Goal: Information Seeking & Learning: Compare options

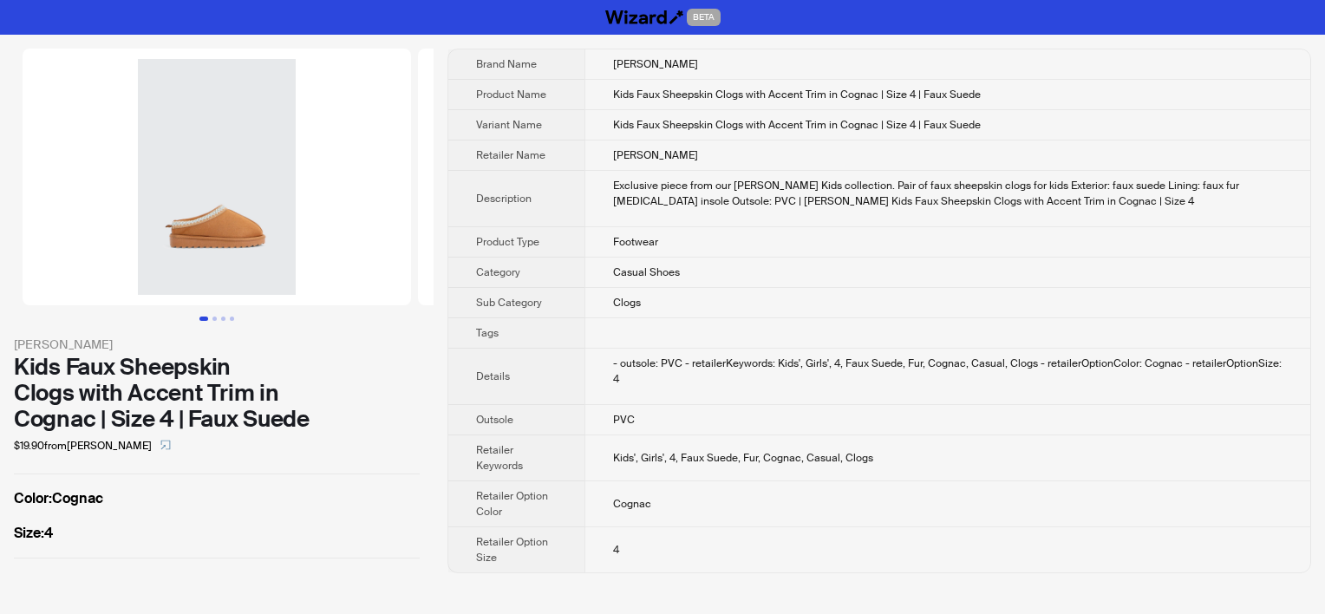
drag, startPoint x: 411, startPoint y: 34, endPoint x: 644, endPoint y: 127, distance: 251.1
click at [644, 127] on span "Kids Faux Sheepskin Clogs with Accent Trim in Cognac | Size 4 | Faux Suede" at bounding box center [797, 125] width 368 height 14
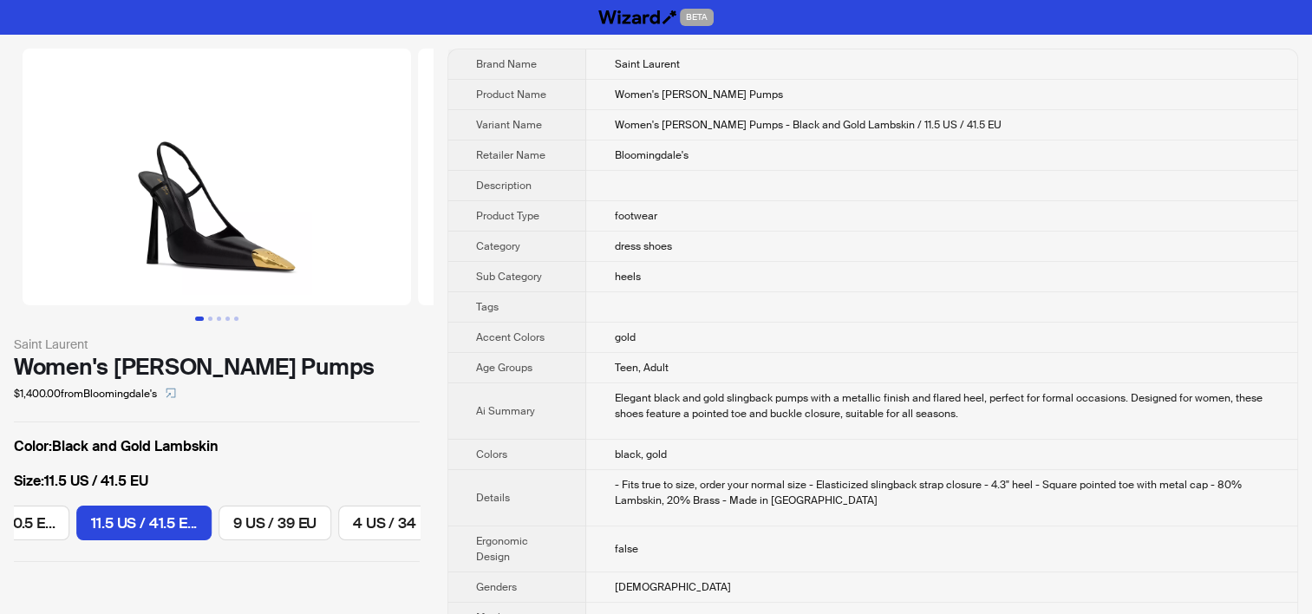
scroll to position [0, 1120]
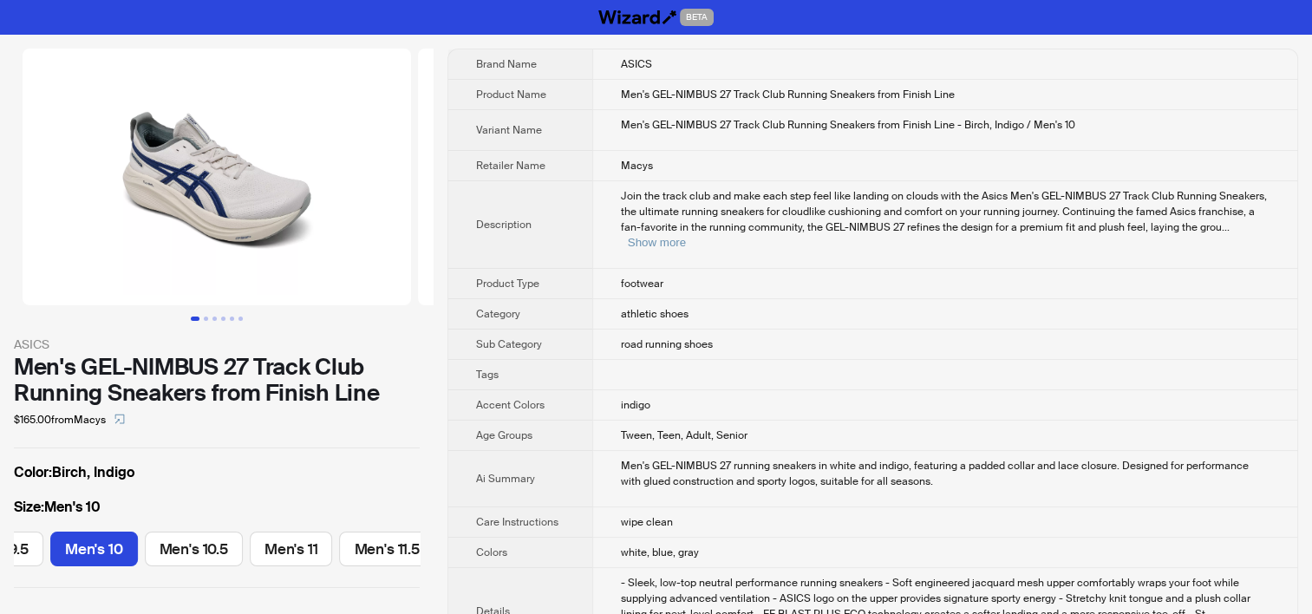
scroll to position [0, 526]
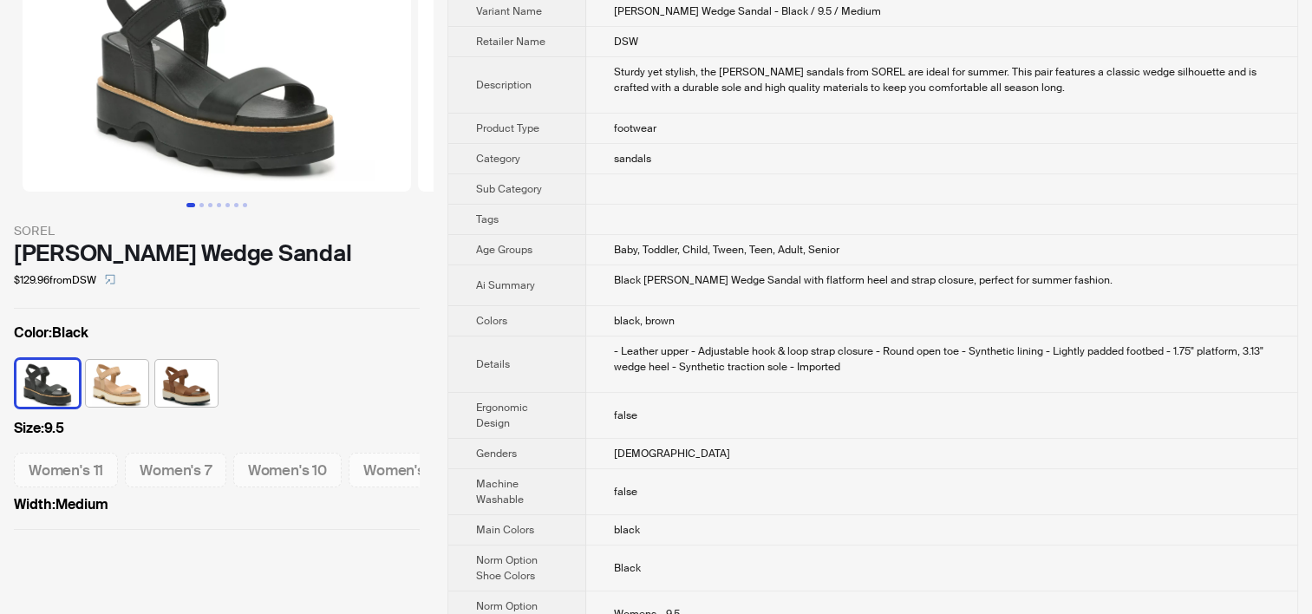
scroll to position [260, 0]
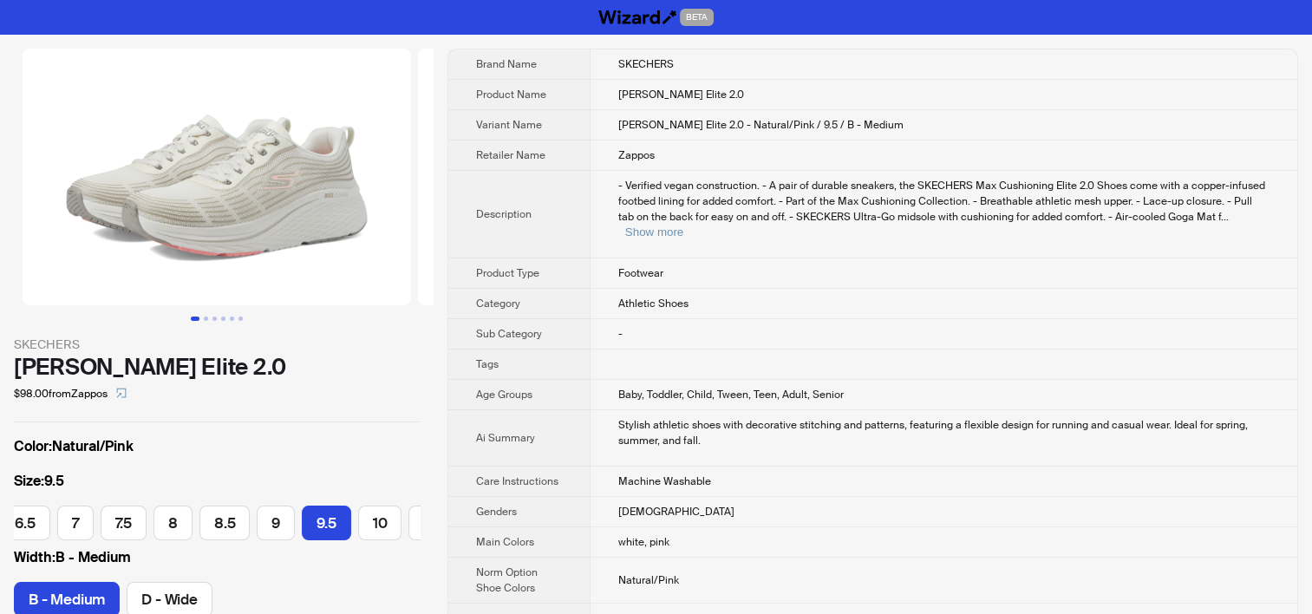
scroll to position [0, 186]
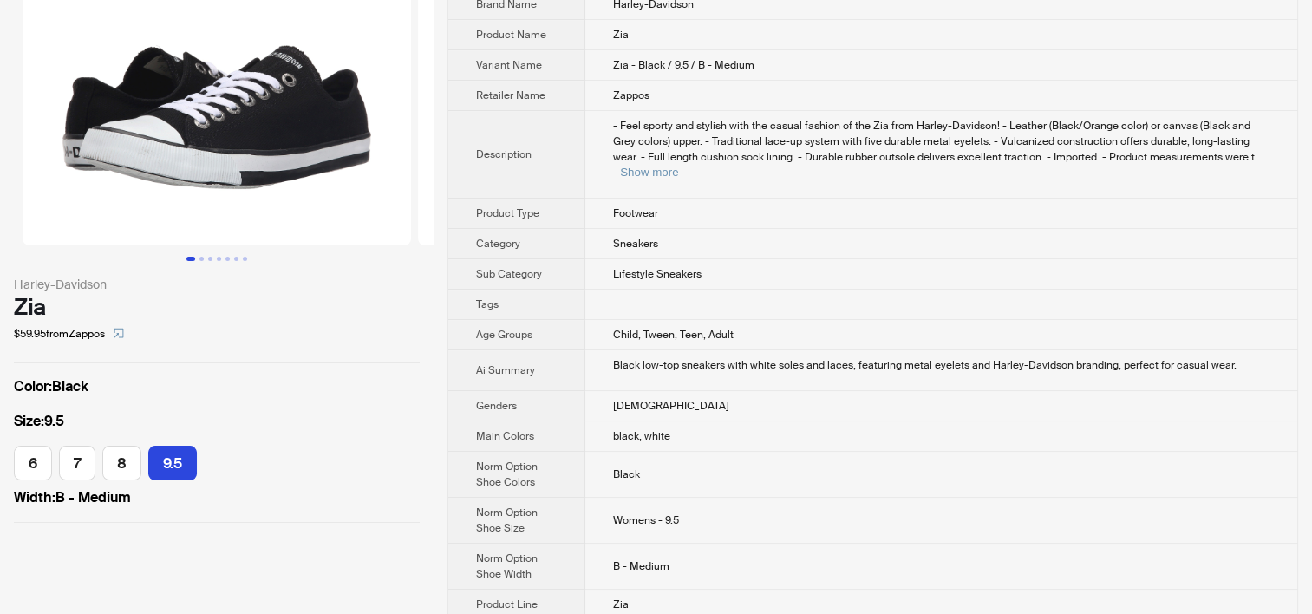
scroll to position [87, 0]
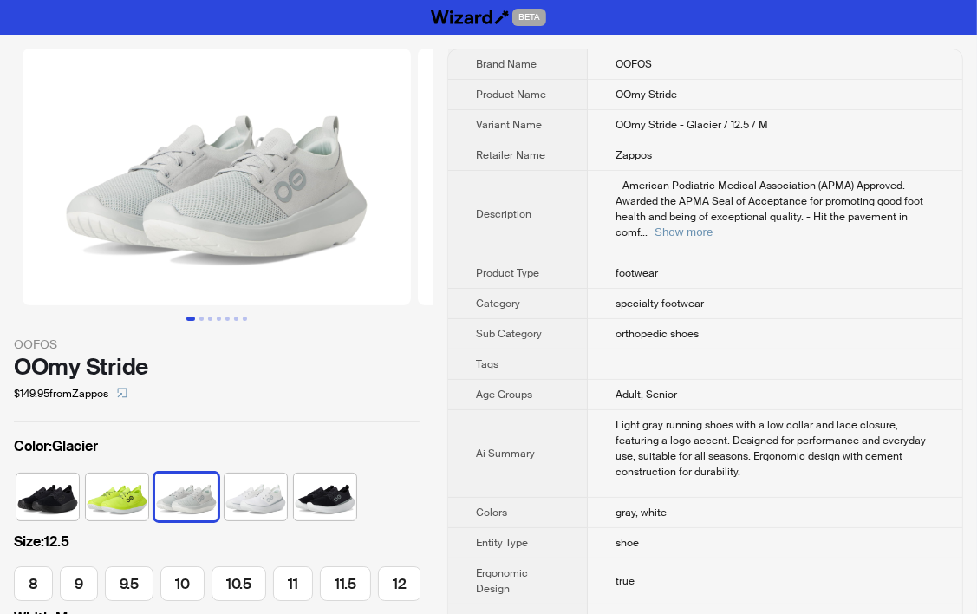
scroll to position [0, 111]
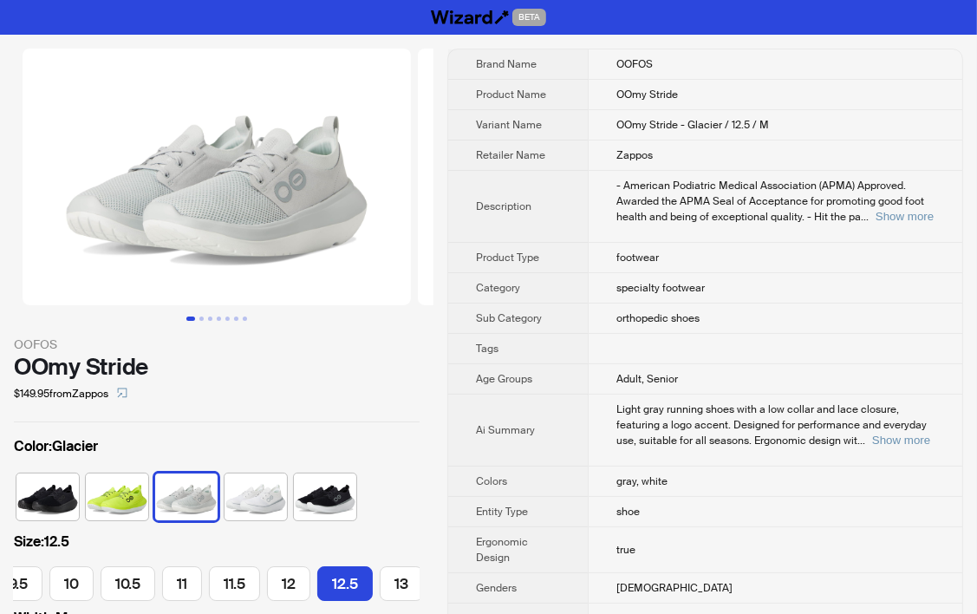
click at [681, 317] on span "orthopedic shoes" at bounding box center [658, 318] width 83 height 14
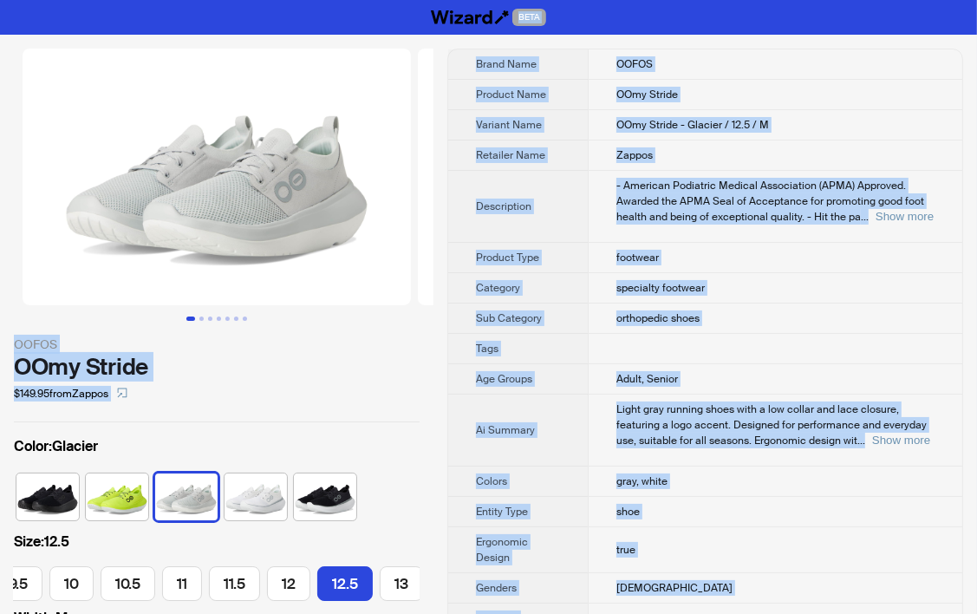
copy div "BETA OOFOS OOmy Stride $149.95 from Zappos Color : Glacier Size : 12.5 8 9 9.5 …"
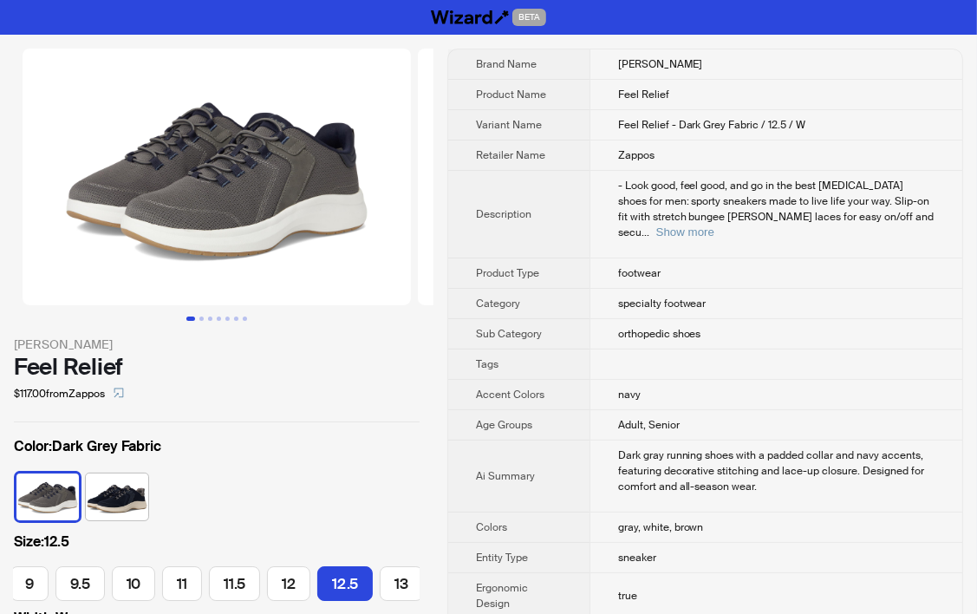
click at [597, 458] on td "Dark gray running shoes with a padded collar and navy accents, featuring decora…" at bounding box center [776, 477] width 373 height 72
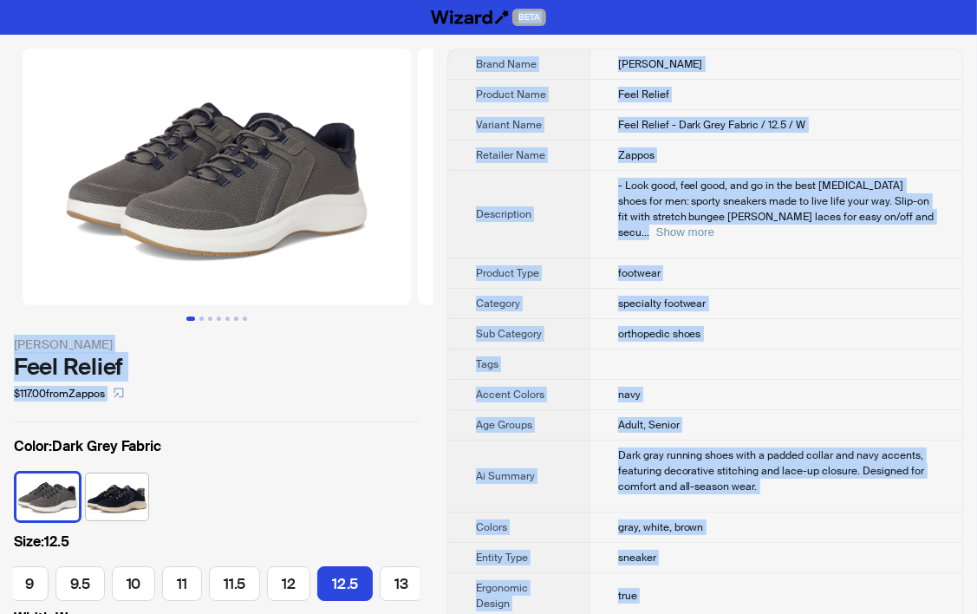
copy div "BETA Dr. Scholl's Feel Relief $117.00 from Zappos Color : Dark Grey Fabric Size…"
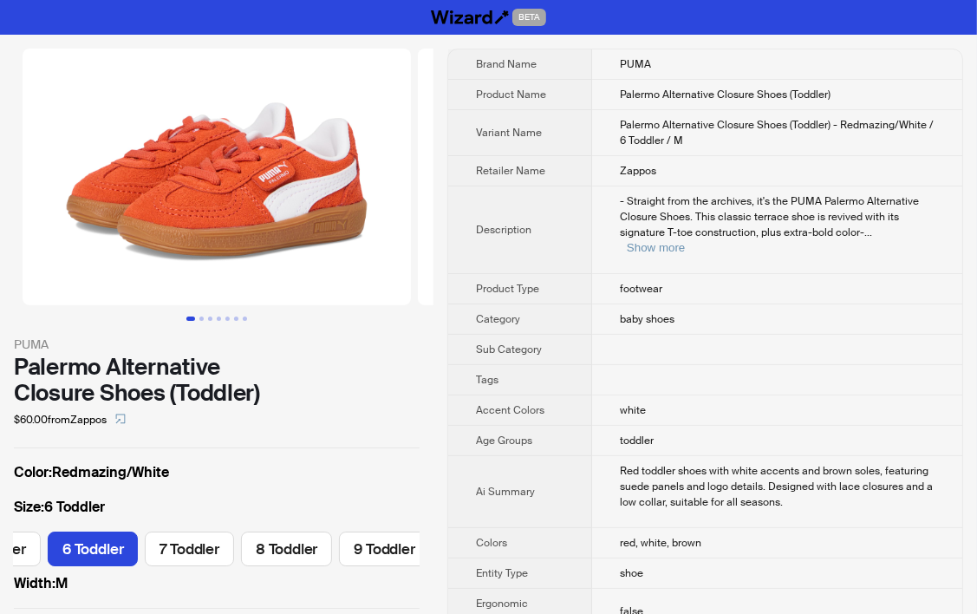
scroll to position [795, 0]
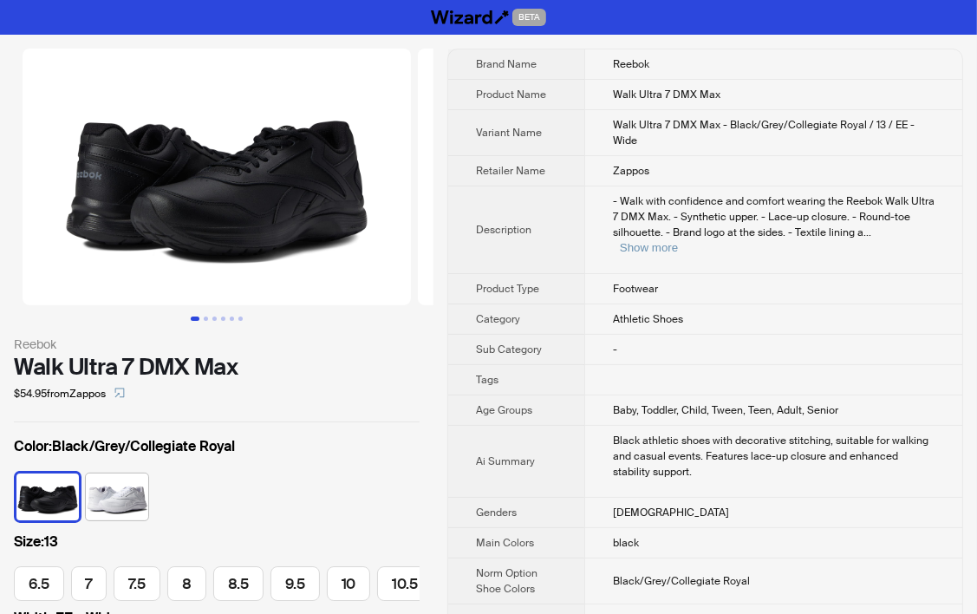
scroll to position [0, 156]
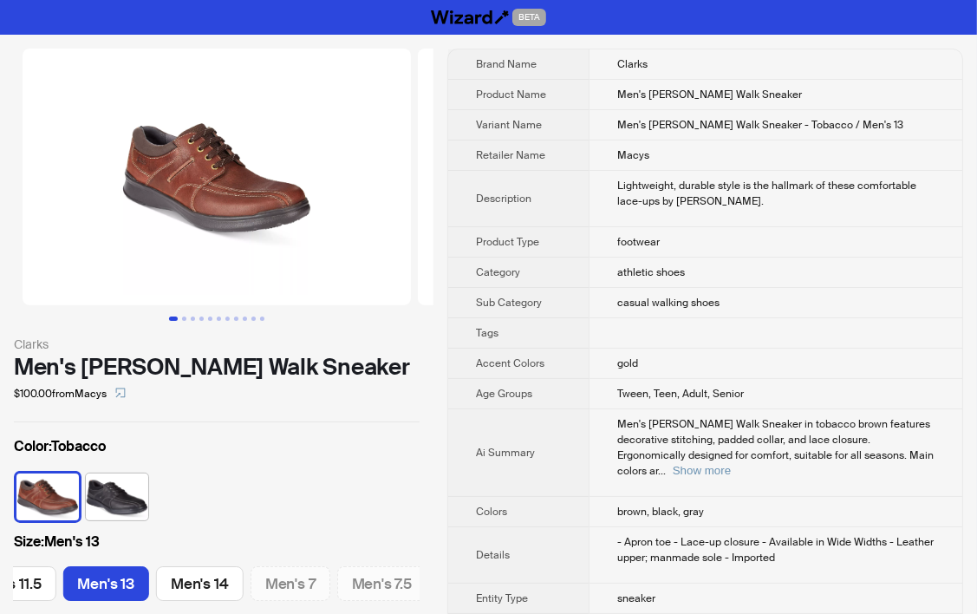
scroll to position [0, 721]
drag, startPoint x: 709, startPoint y: 91, endPoint x: 749, endPoint y: 89, distance: 40.8
click at [749, 89] on td "Men's Cotrell Walk Sneaker" at bounding box center [776, 95] width 374 height 30
copy span "Sneaker"
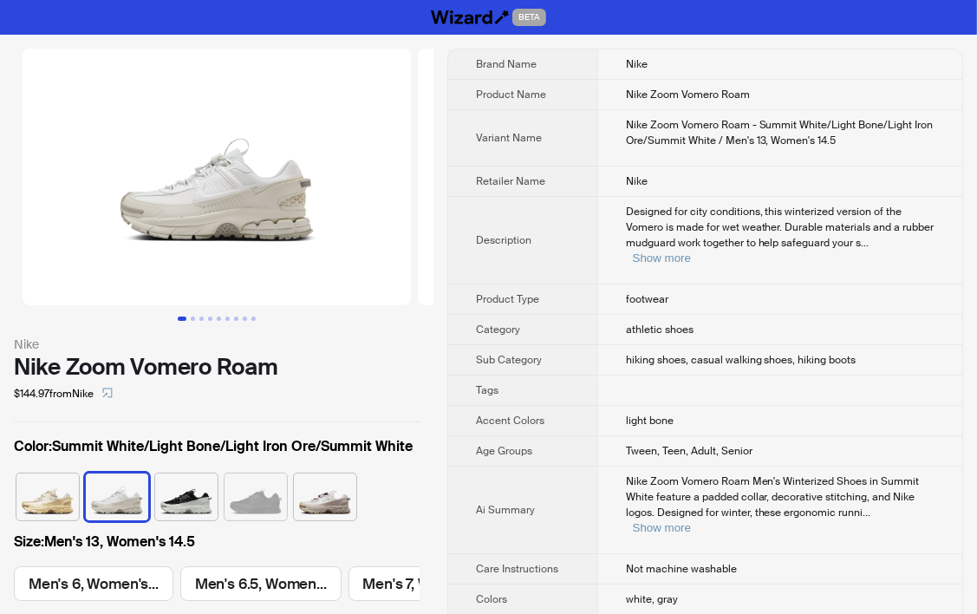
scroll to position [0, 2306]
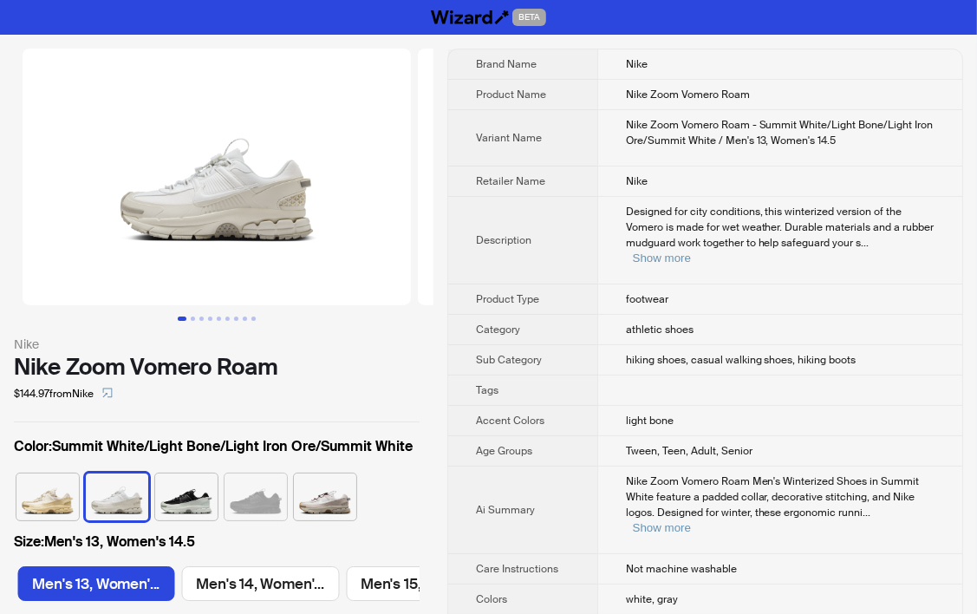
click at [885, 482] on span "Nike Zoom Vomero Roam Men's Winterized Shoes in Summit White feature a padded c…" at bounding box center [773, 496] width 294 height 45
click at [691, 521] on button "Show more" at bounding box center [662, 527] width 58 height 13
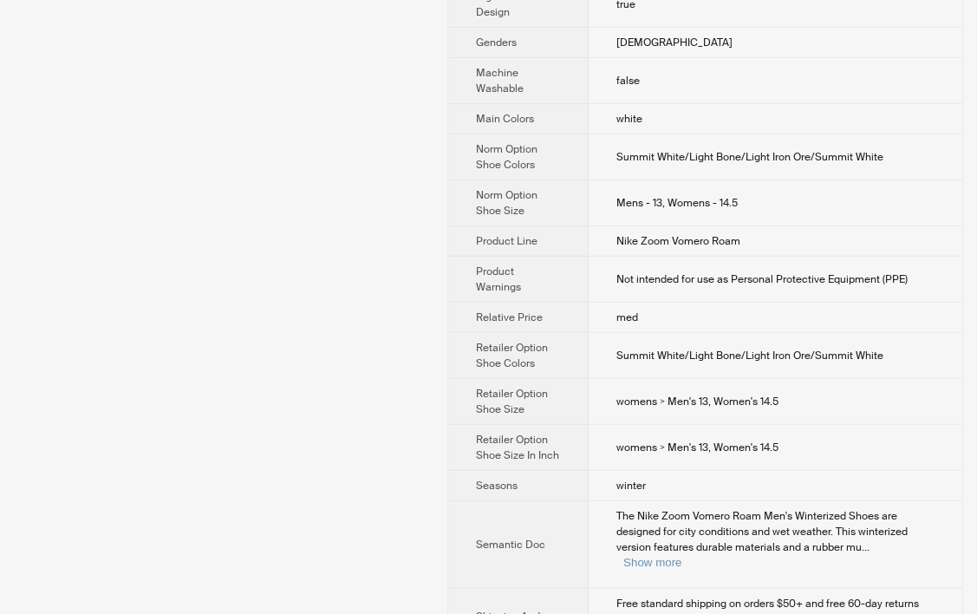
scroll to position [0, 0]
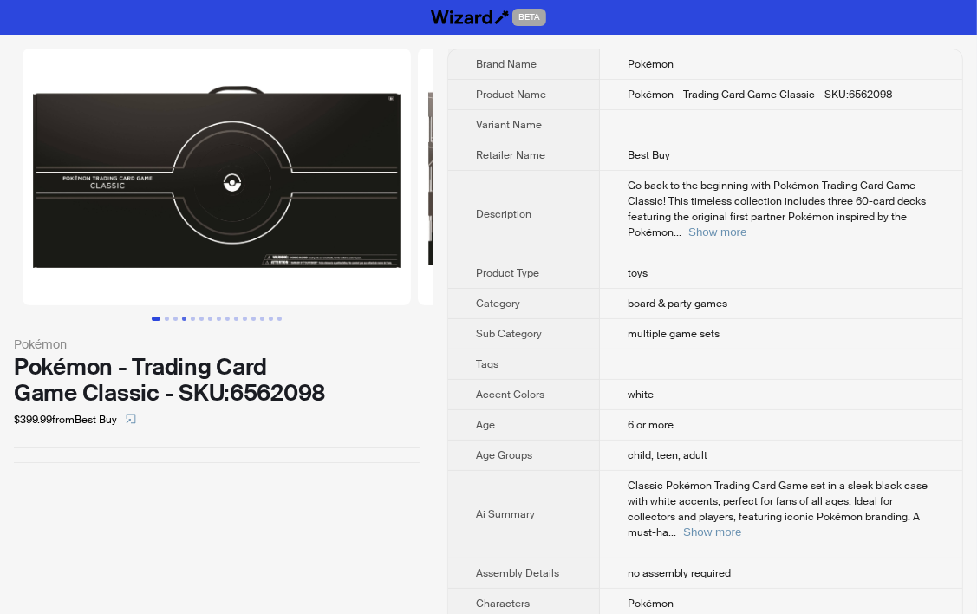
click at [186, 317] on button "Go to slide 4" at bounding box center [184, 319] width 4 height 4
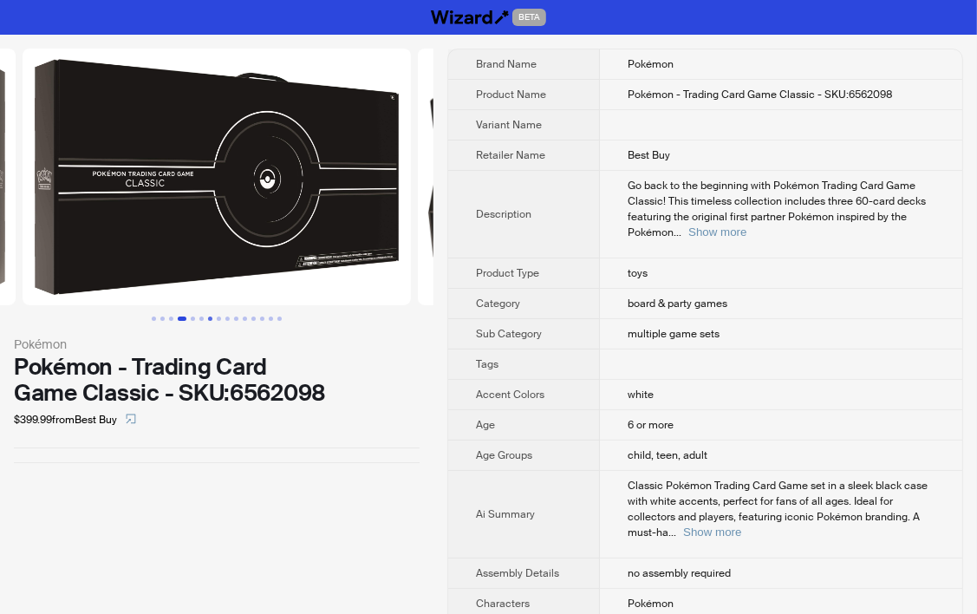
click at [208, 319] on button "Go to slide 7" at bounding box center [210, 319] width 4 height 4
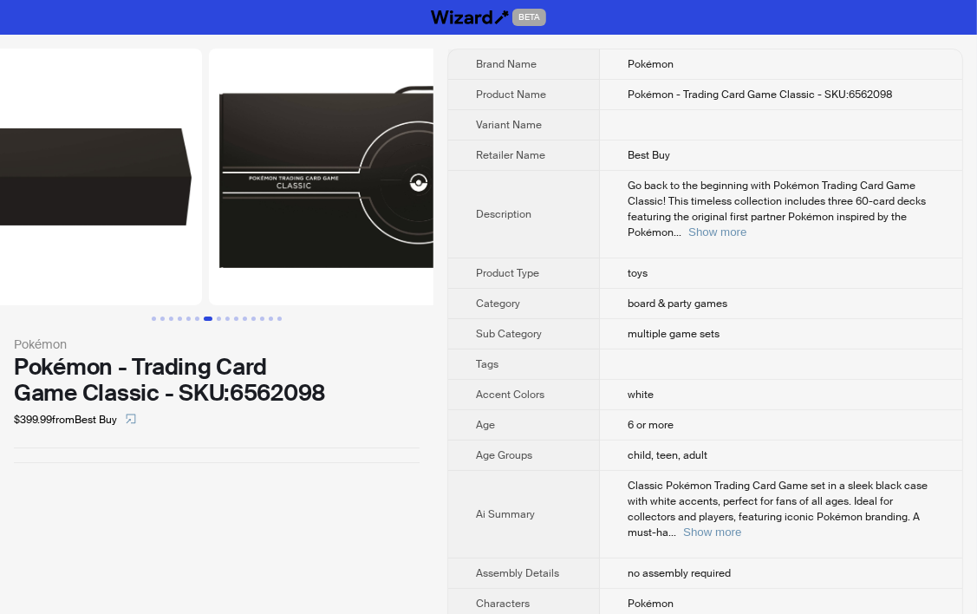
scroll to position [0, 2373]
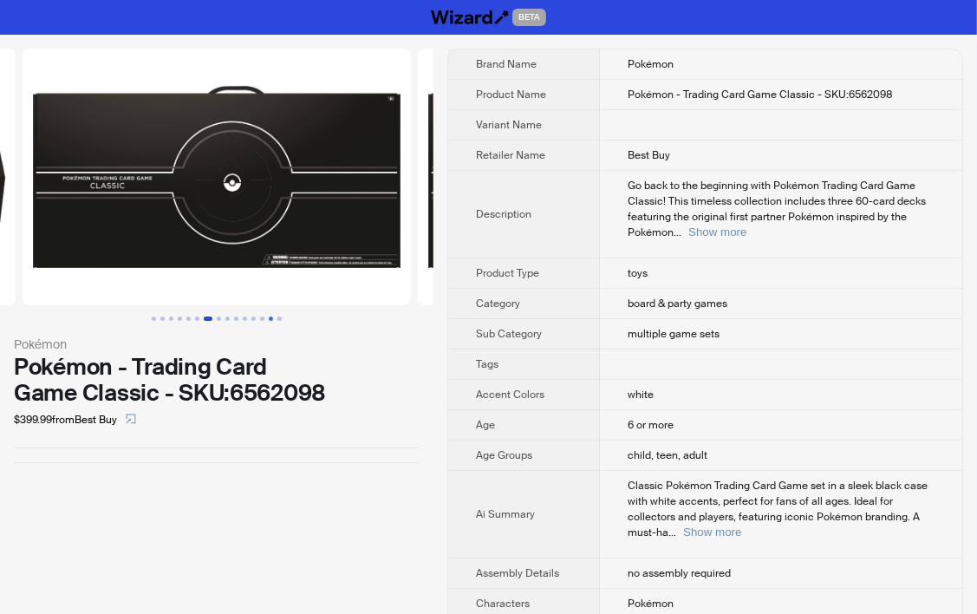
click at [269, 317] on button "Go to slide 14" at bounding box center [271, 319] width 4 height 4
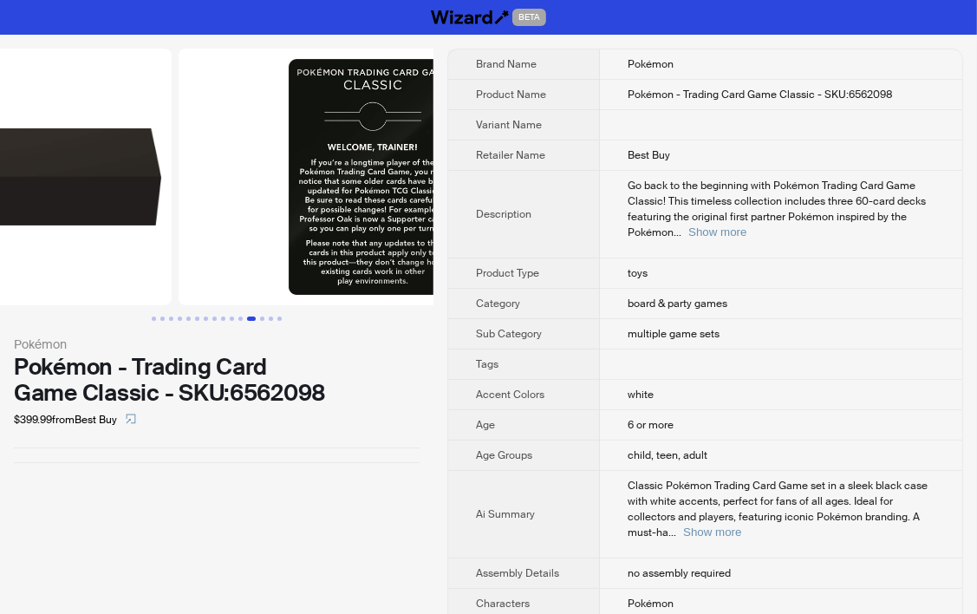
scroll to position [0, 5141]
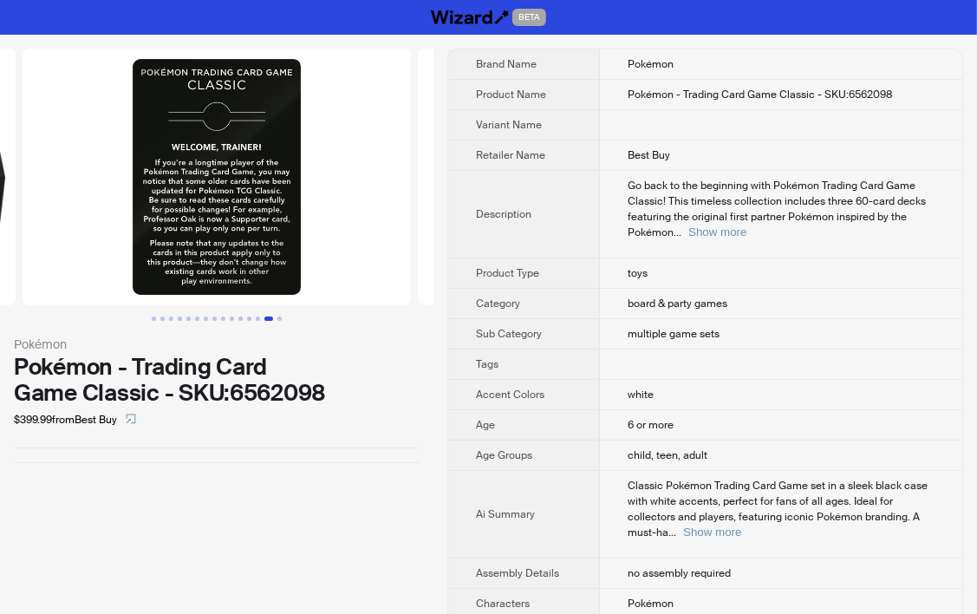
click at [273, 318] on button "Go to slide 14" at bounding box center [269, 319] width 9 height 4
click at [281, 317] on button "Go to slide 15" at bounding box center [280, 319] width 4 height 4
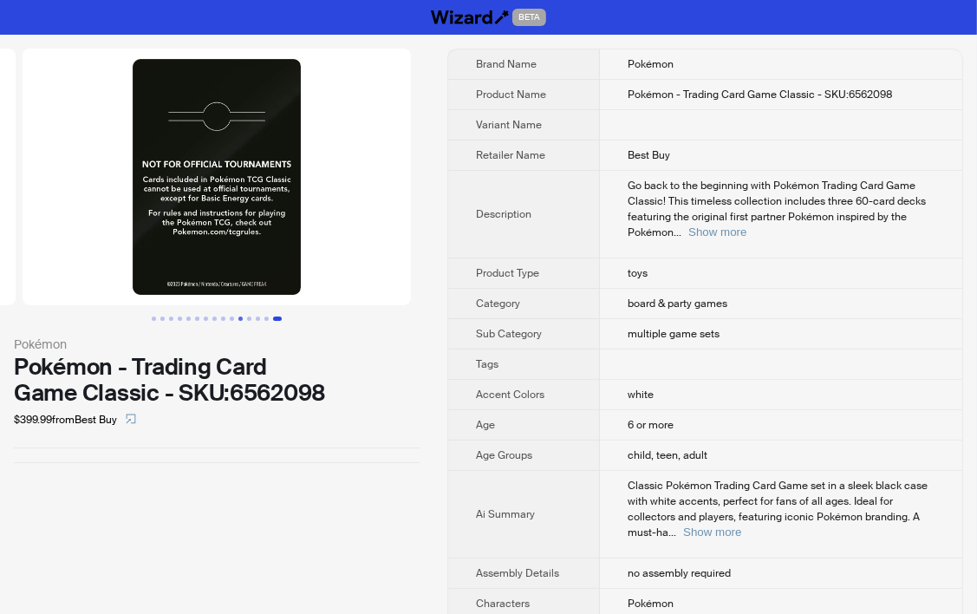
click at [243, 321] on button "Go to slide 11" at bounding box center [240, 319] width 4 height 4
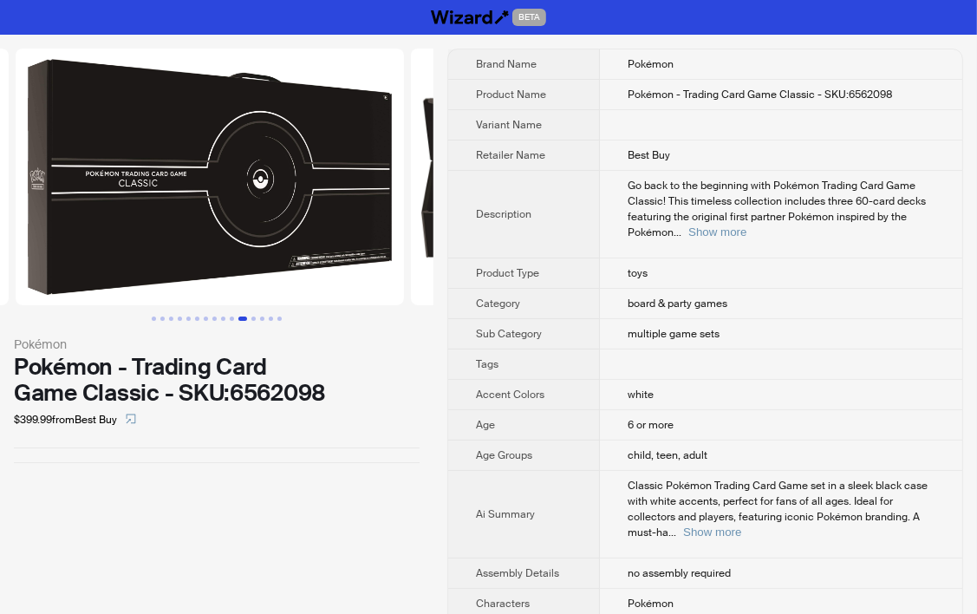
scroll to position [0, 3955]
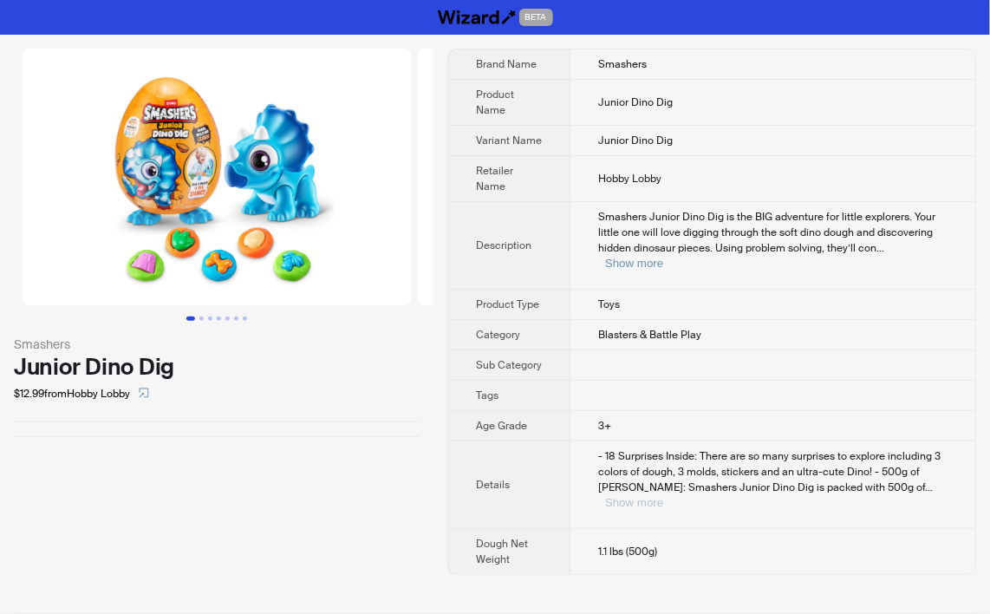
click at [663, 496] on button "Show more" at bounding box center [634, 502] width 58 height 13
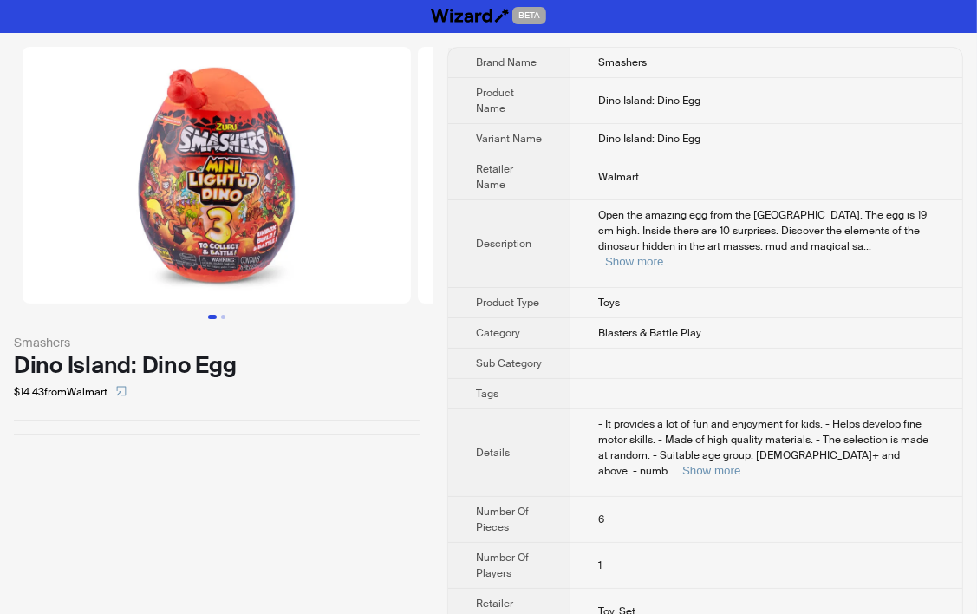
scroll to position [3, 0]
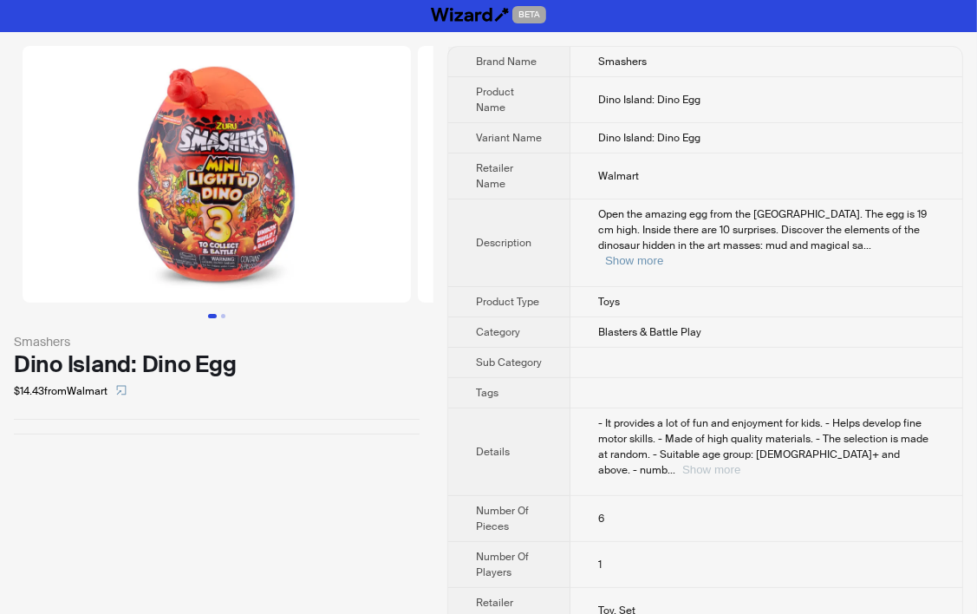
click at [741, 463] on button "Show more" at bounding box center [712, 469] width 58 height 13
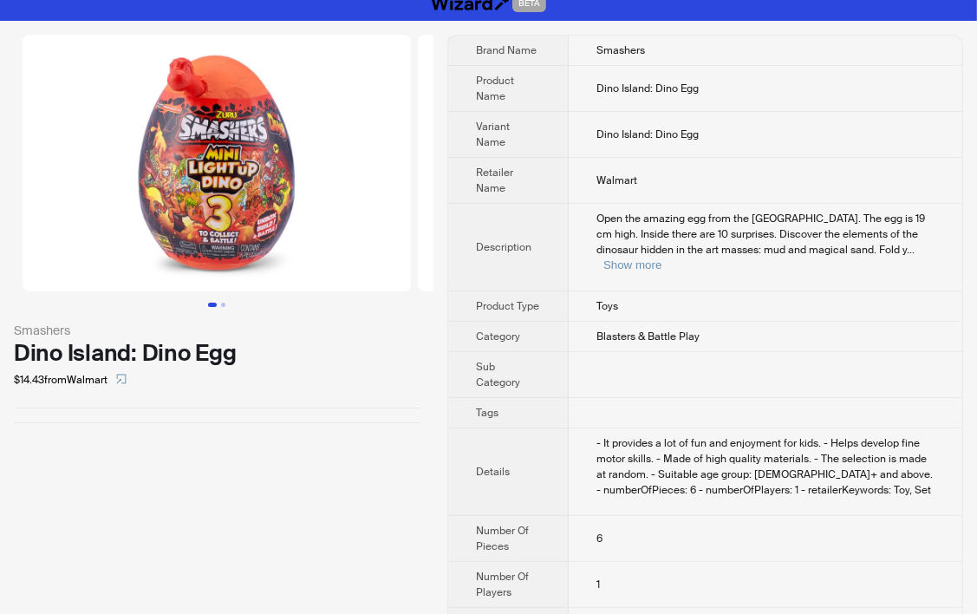
scroll to position [49, 0]
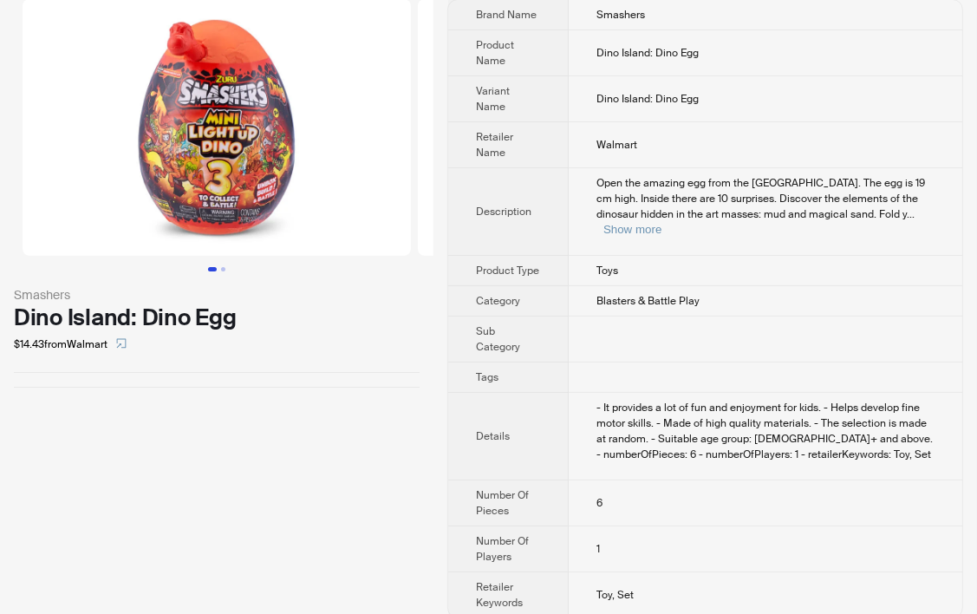
click at [875, 225] on td "Open the amazing egg from the dinosaur island. The egg is 19 cm high. Inside th…" at bounding box center [766, 212] width 394 height 88
click at [662, 223] on button "Show more" at bounding box center [633, 229] width 58 height 13
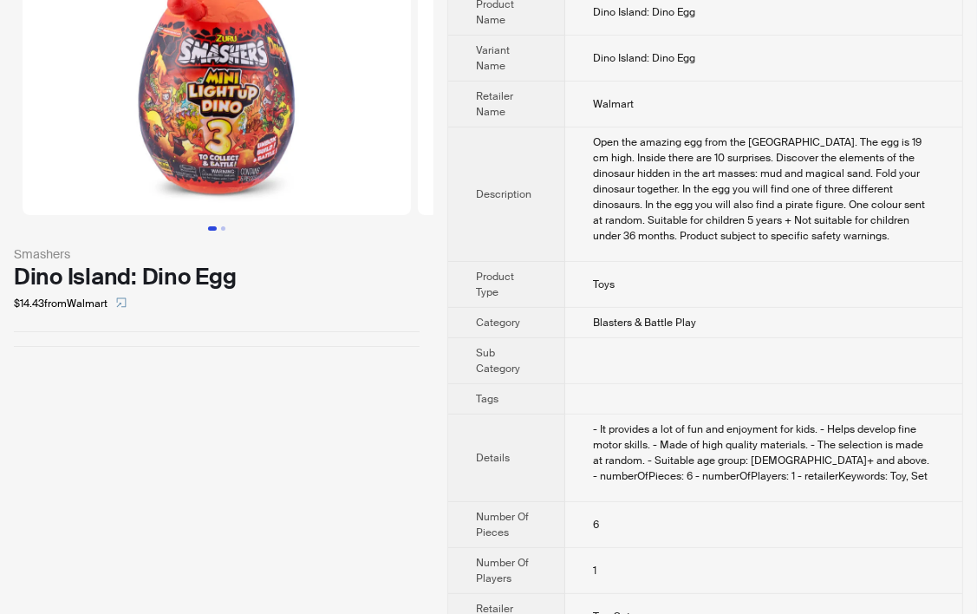
scroll to position [127, 0]
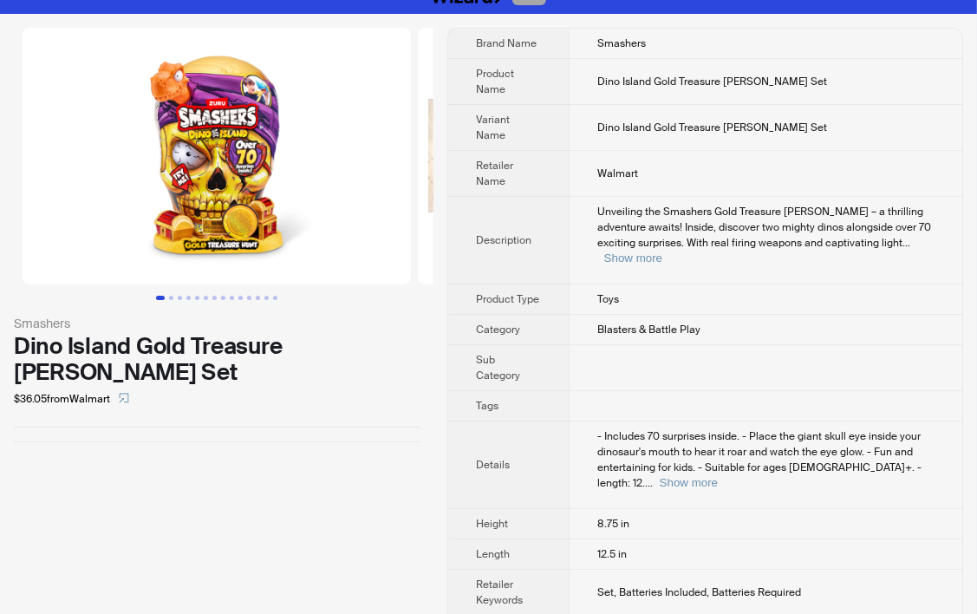
scroll to position [31, 0]
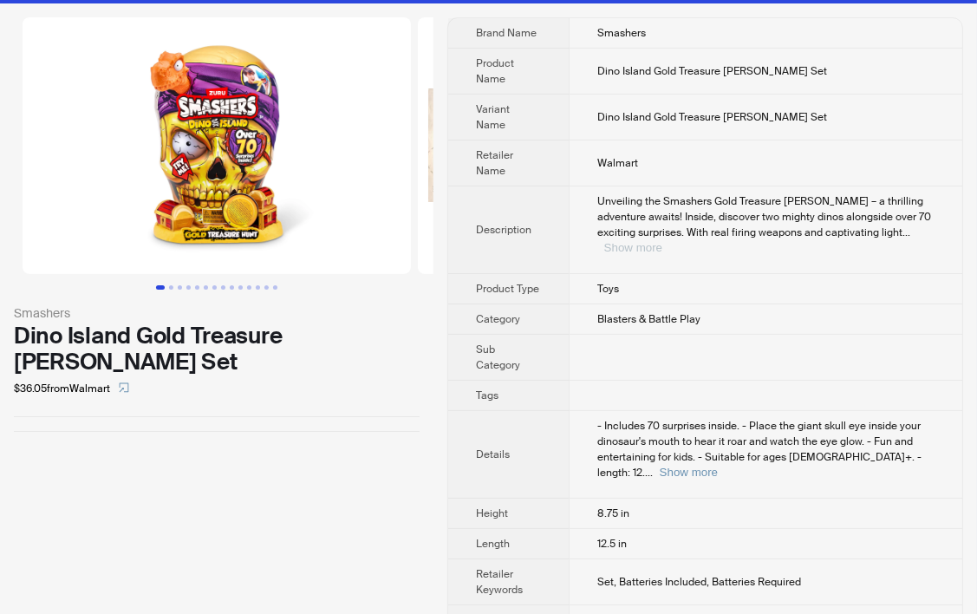
click at [663, 241] on button "Show more" at bounding box center [633, 247] width 58 height 13
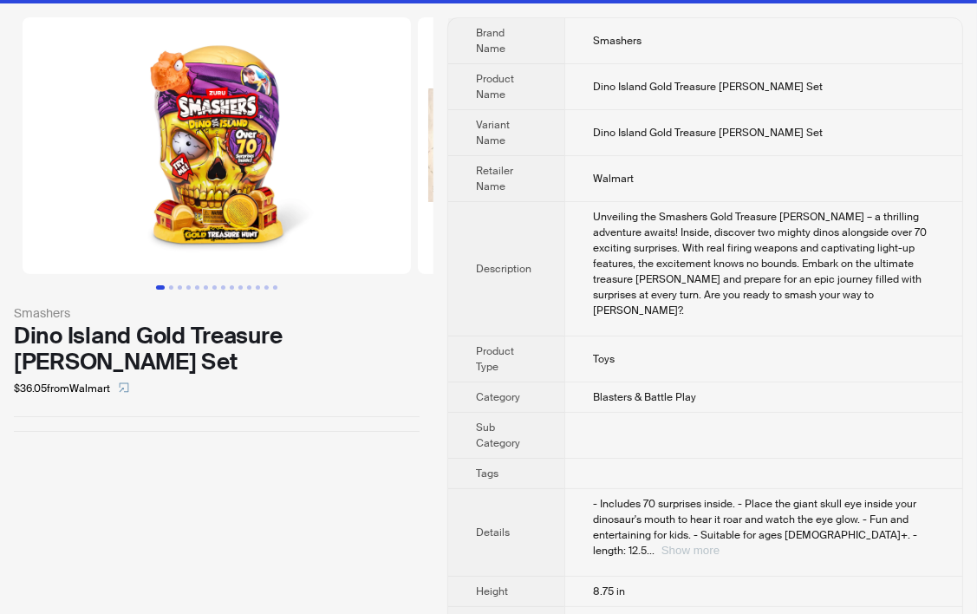
click at [720, 544] on button "Show more" at bounding box center [691, 550] width 58 height 13
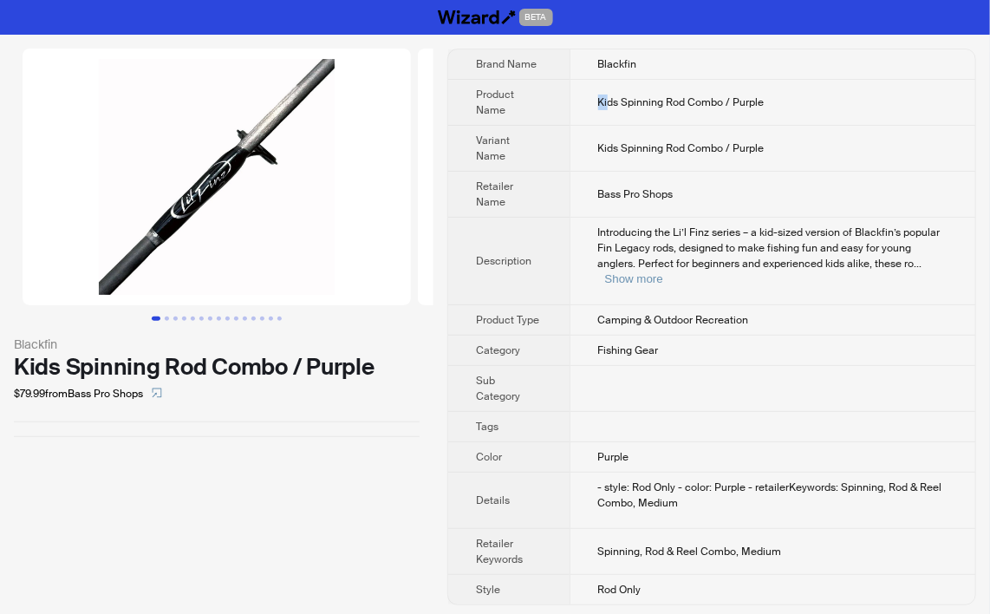
drag, startPoint x: 608, startPoint y: 101, endPoint x: 597, endPoint y: 101, distance: 11.3
click at [597, 101] on td "Kids Spinning Rod Combo / Purple" at bounding box center [773, 103] width 406 height 46
copy span "Ki"
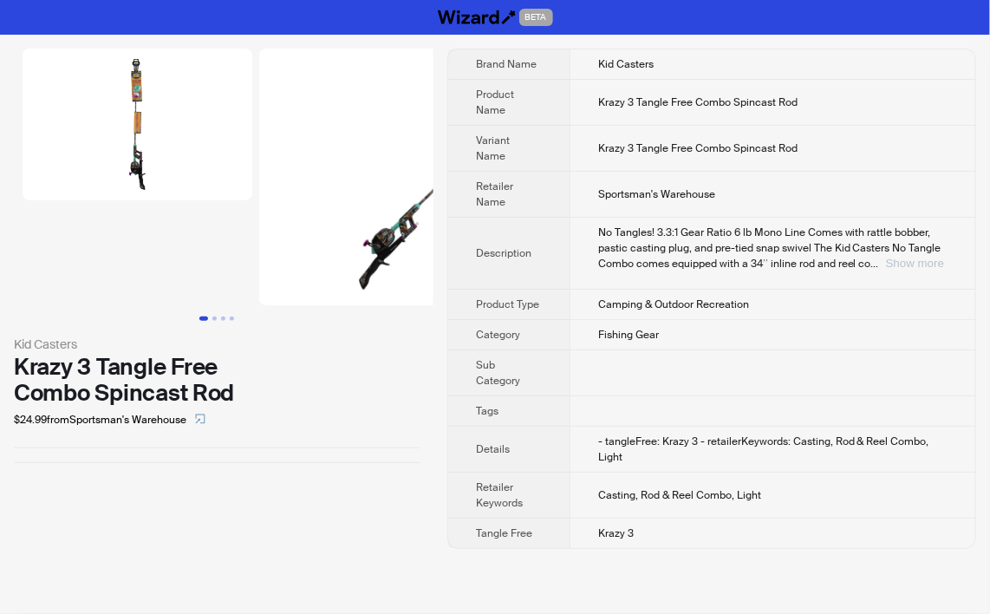
click at [897, 257] on button "Show more" at bounding box center [915, 263] width 58 height 13
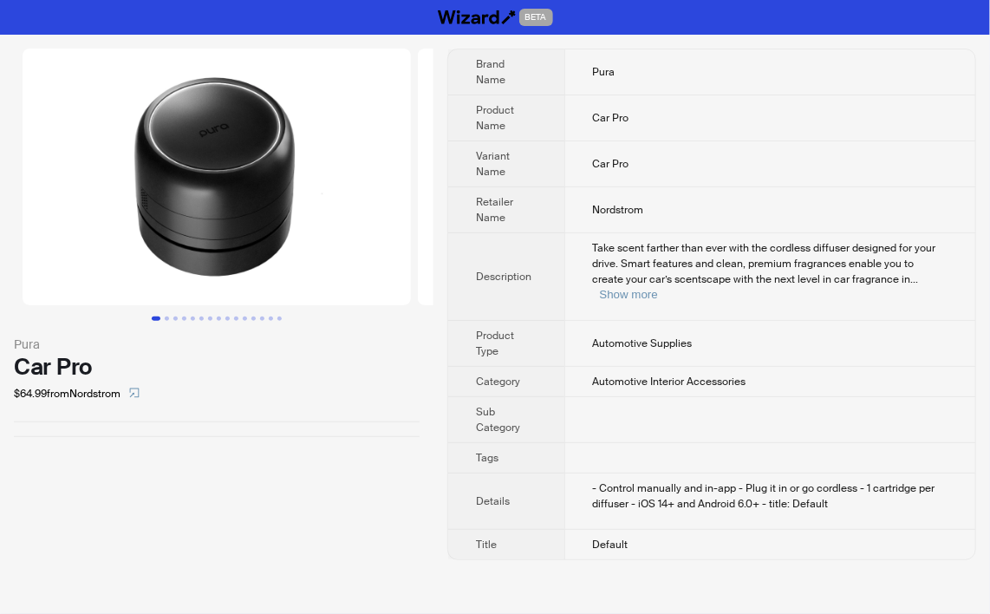
click at [744, 397] on td at bounding box center [770, 420] width 411 height 46
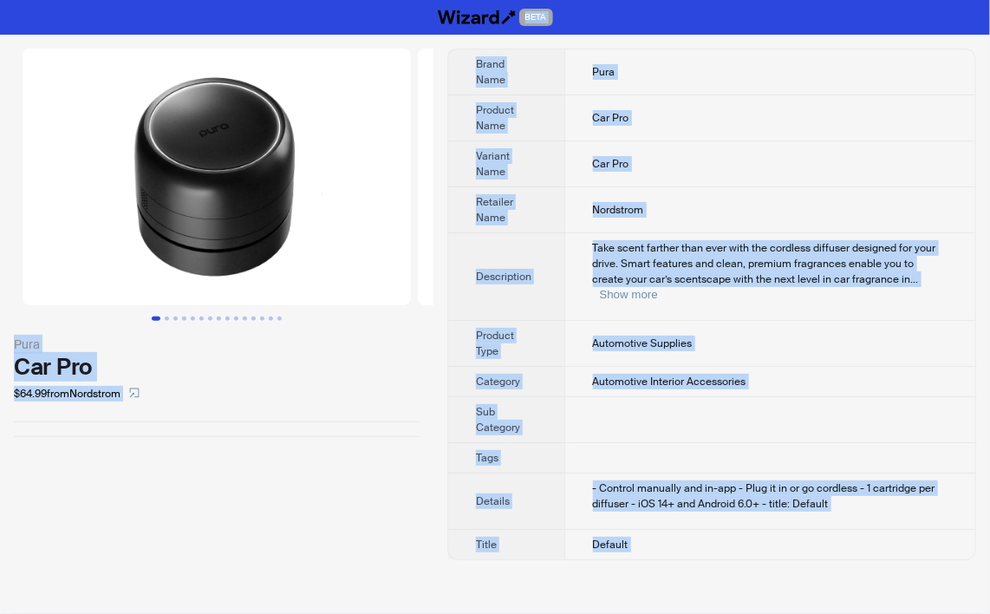
copy div "BETA Pura Car Pro $64.99 from Nordstrom Brand Name Pura Product Name Car Pro Va…"
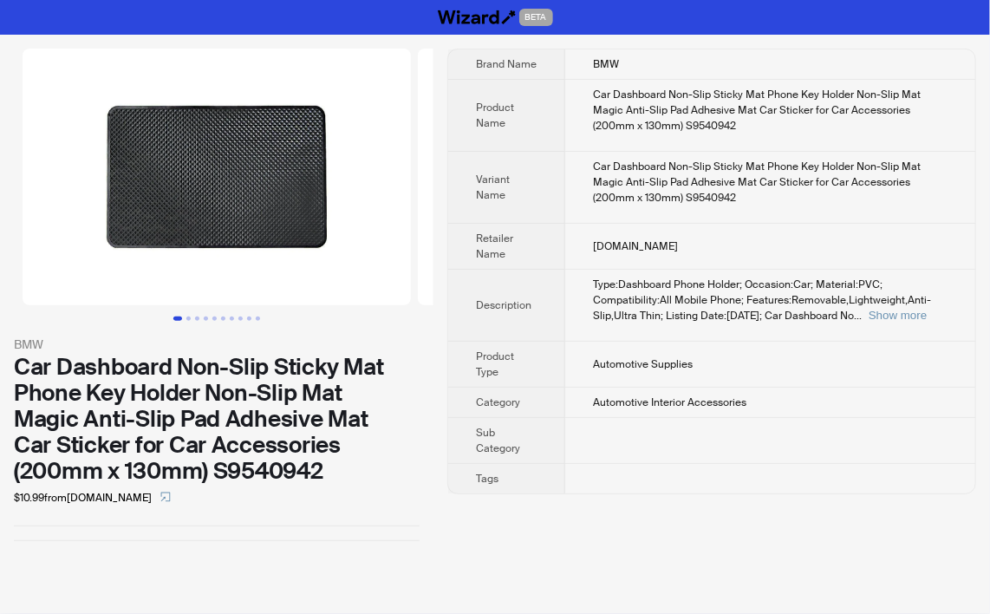
click at [503, 272] on th "Description" at bounding box center [506, 306] width 117 height 72
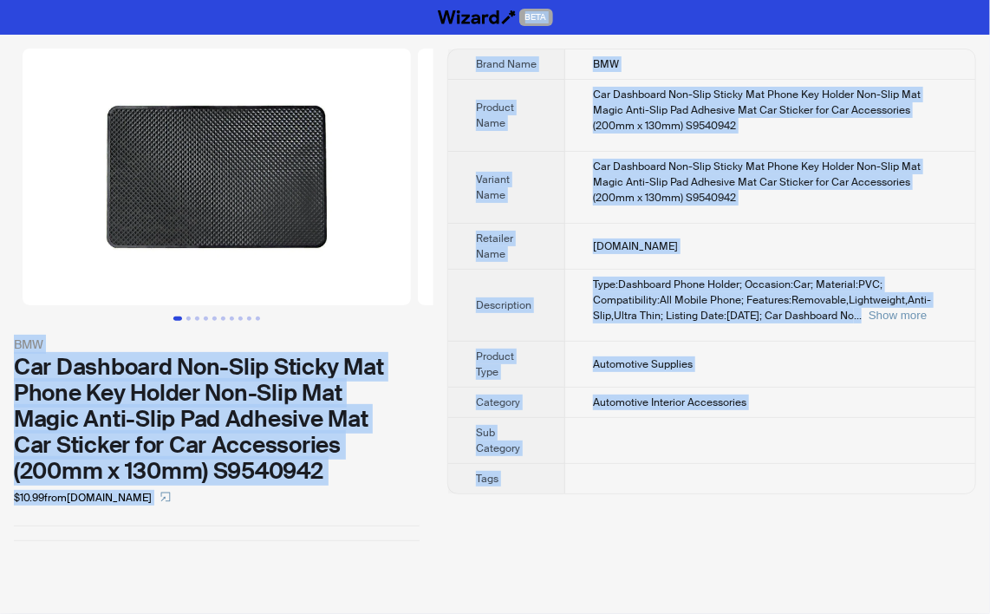
copy div "BETA BMW Car Dashboard Non-Slip Sticky Mat Phone Key Holder Non-Slip Mat Magic …"
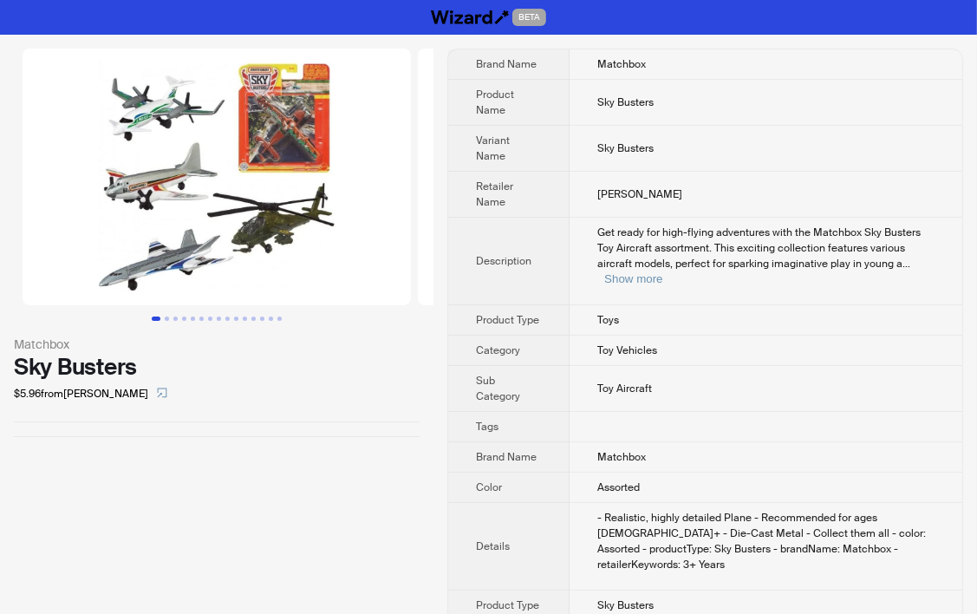
click at [604, 254] on div "Get ready for high-flying adventures with the Matchbox Sky Busters Toy Aircraft…" at bounding box center [766, 256] width 337 height 62
click at [611, 272] on button "Show more" at bounding box center [633, 278] width 58 height 13
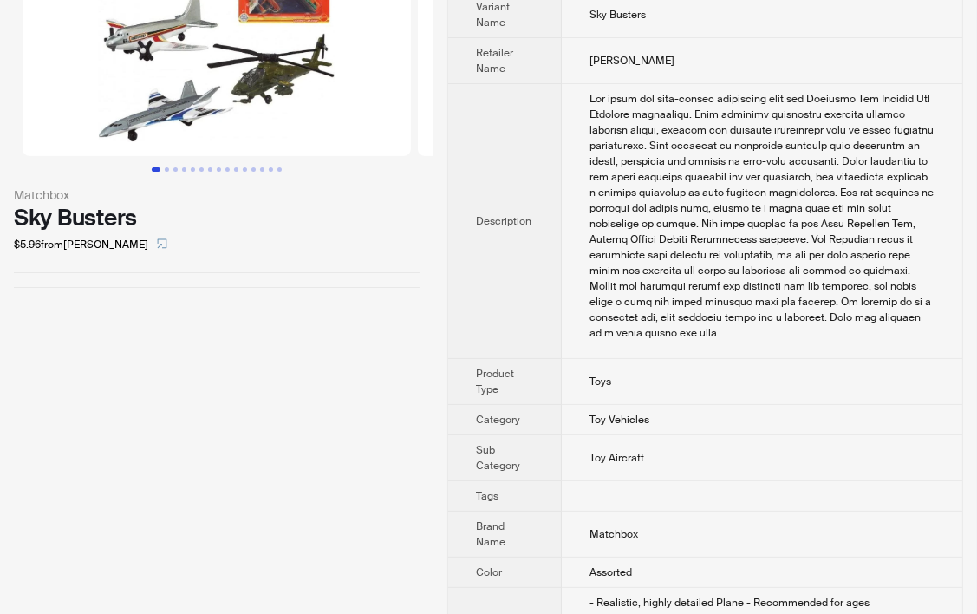
scroll to position [283, 0]
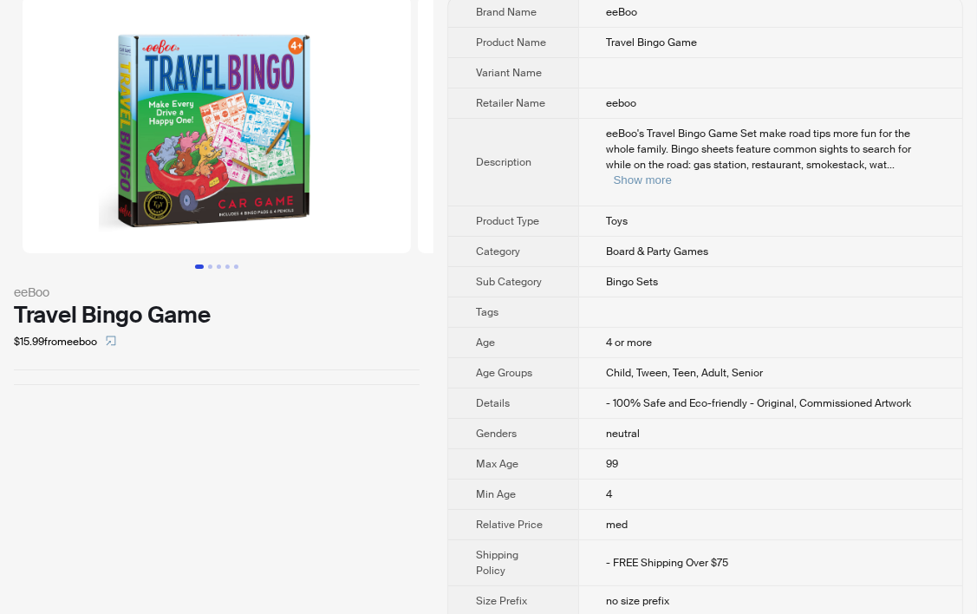
scroll to position [80, 0]
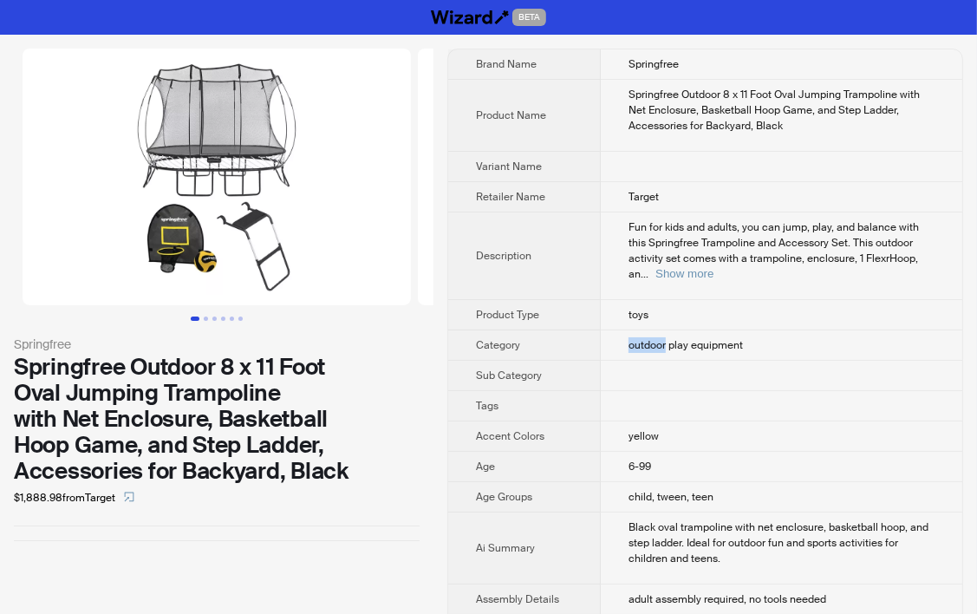
drag, startPoint x: 652, startPoint y: 334, endPoint x: 572, endPoint y: 325, distance: 80.3
click at [572, 330] on tr "Category outdoor play equipment" at bounding box center [705, 345] width 514 height 30
copy tr "outdoor"
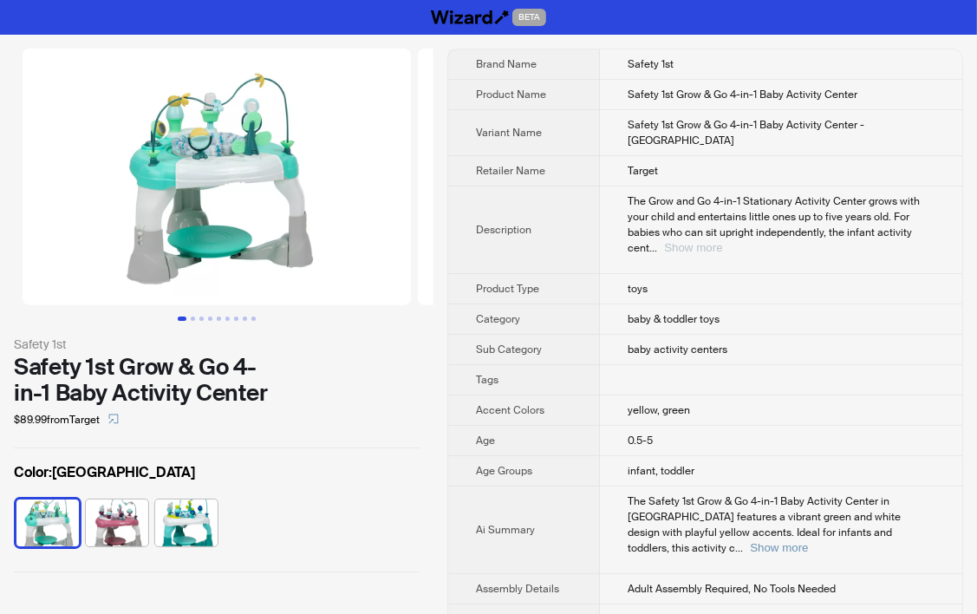
click at [722, 241] on button "Show more" at bounding box center [693, 247] width 58 height 13
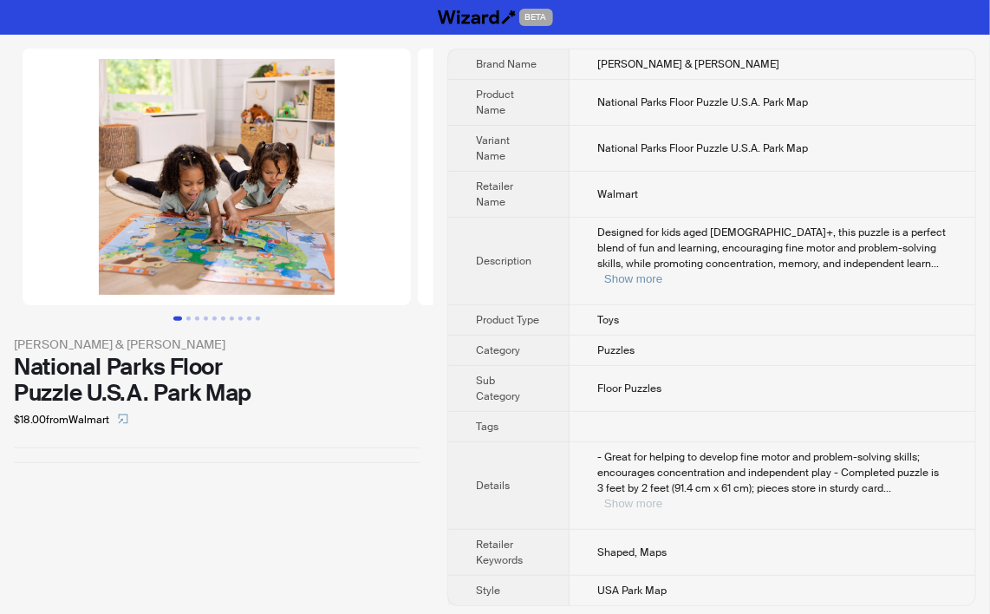
click at [663, 497] on button "Show more" at bounding box center [633, 503] width 58 height 13
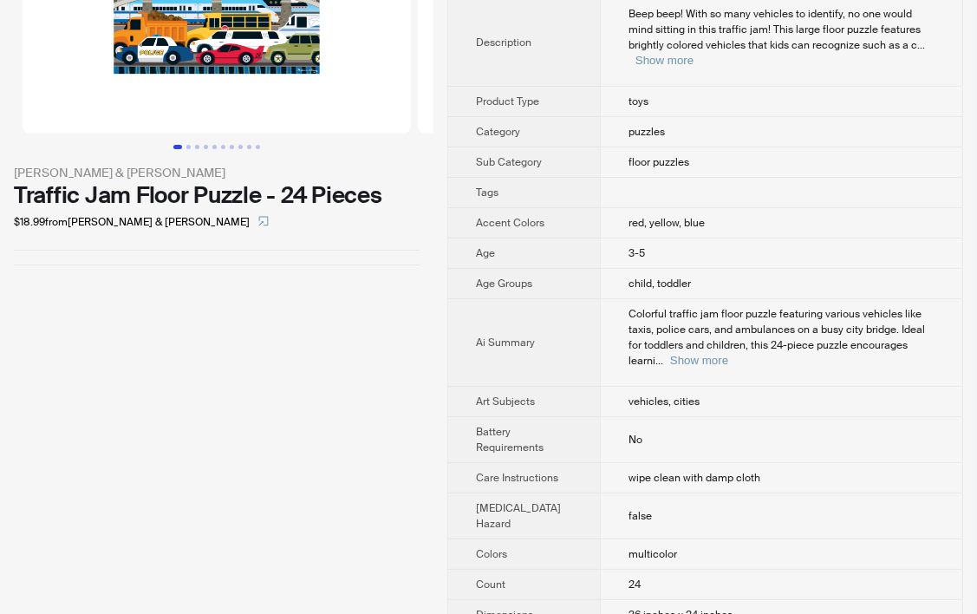
scroll to position [173, 0]
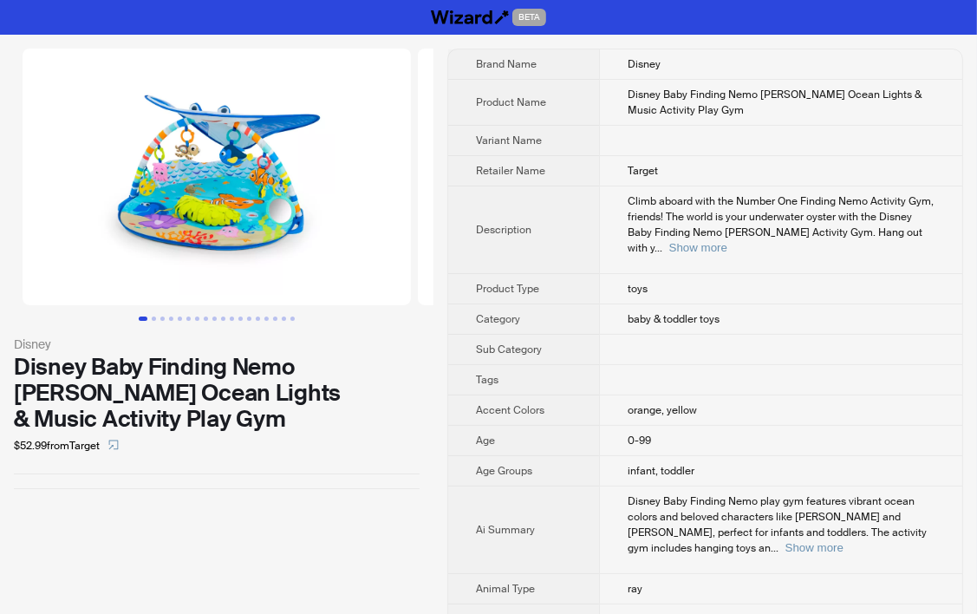
click at [628, 282] on span "toys" at bounding box center [638, 289] width 20 height 14
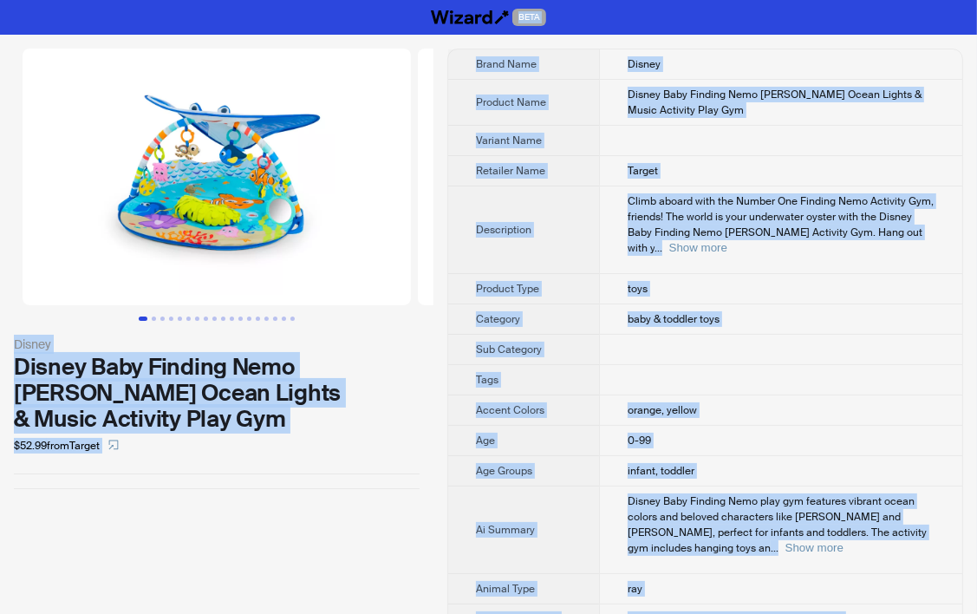
copy div "BETA Disney Disney Baby Finding Nemo Mr. Ray Ocean Lights & Music Activity Play…"
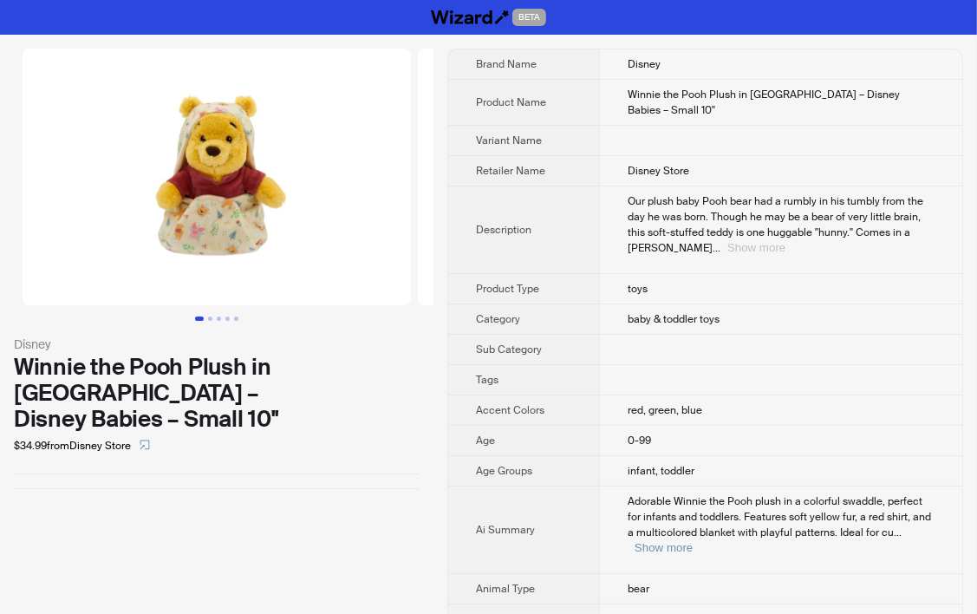
click at [786, 241] on button "Show more" at bounding box center [757, 247] width 58 height 13
click at [692, 541] on button "Show more" at bounding box center [663, 547] width 58 height 13
click at [217, 317] on button "Go to slide 3" at bounding box center [219, 319] width 4 height 4
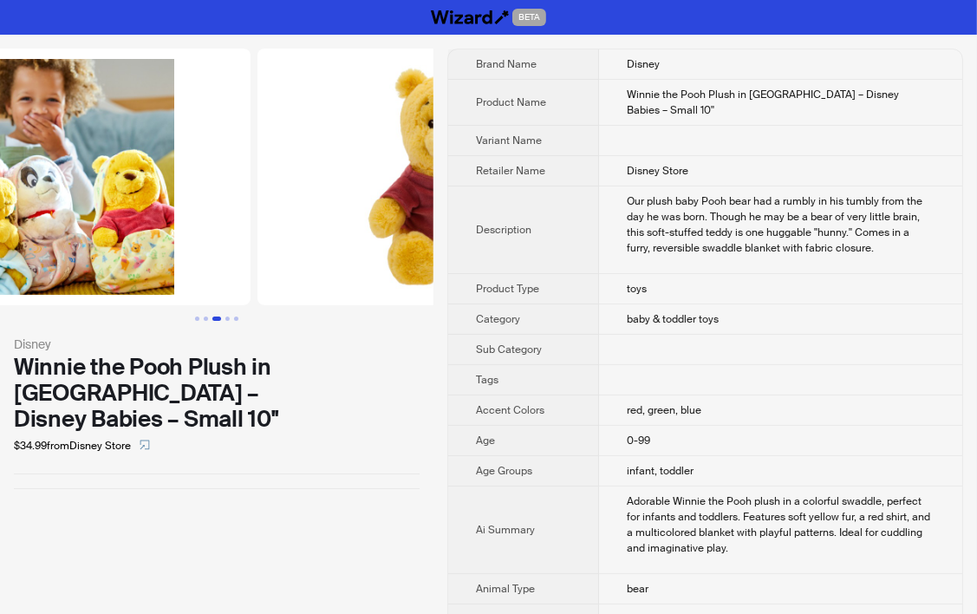
scroll to position [0, 791]
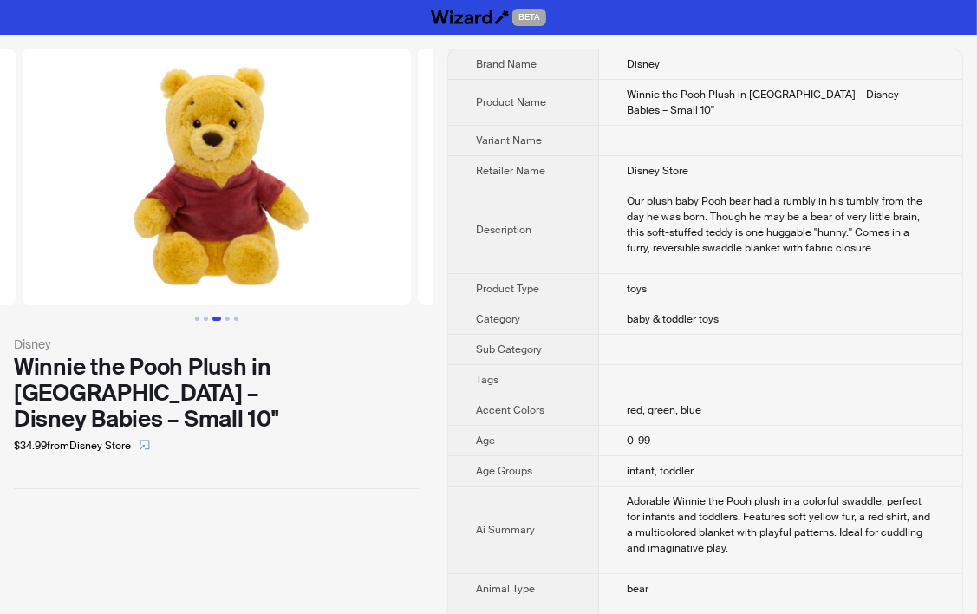
click at [243, 312] on div at bounding box center [217, 185] width 434 height 272
click at [238, 317] on button "Go to slide 5" at bounding box center [236, 319] width 4 height 4
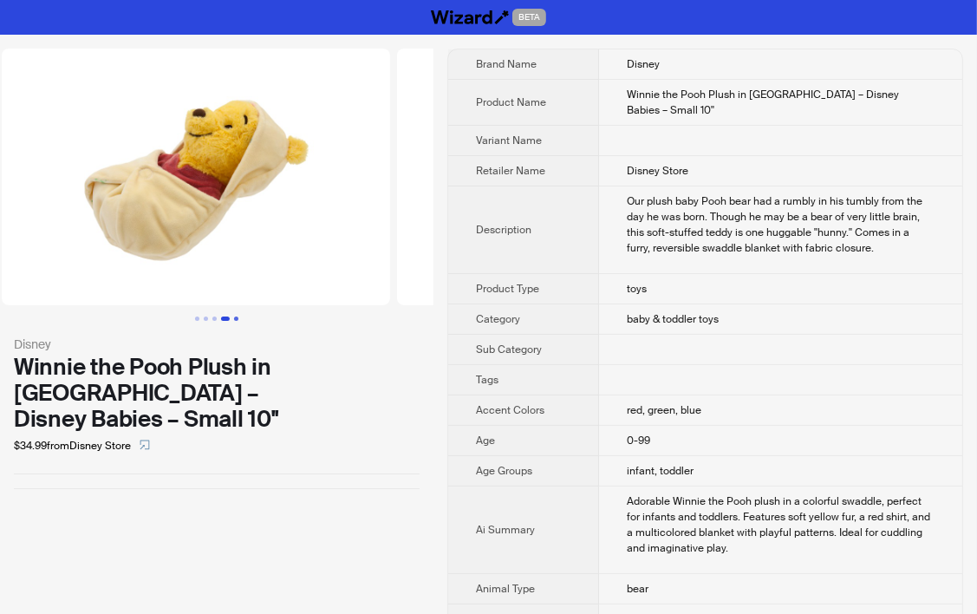
scroll to position [0, 1231]
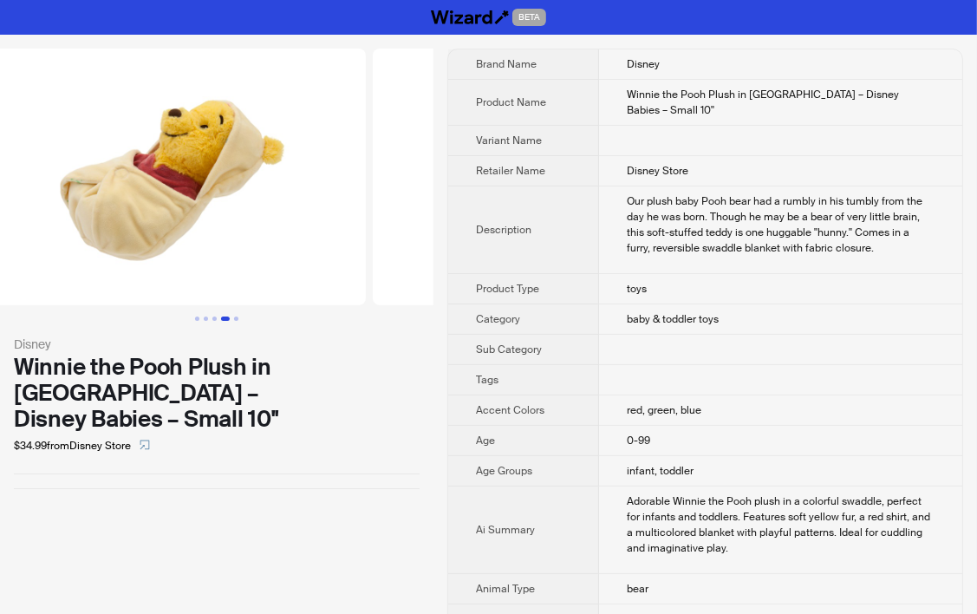
scroll to position [0, 1582]
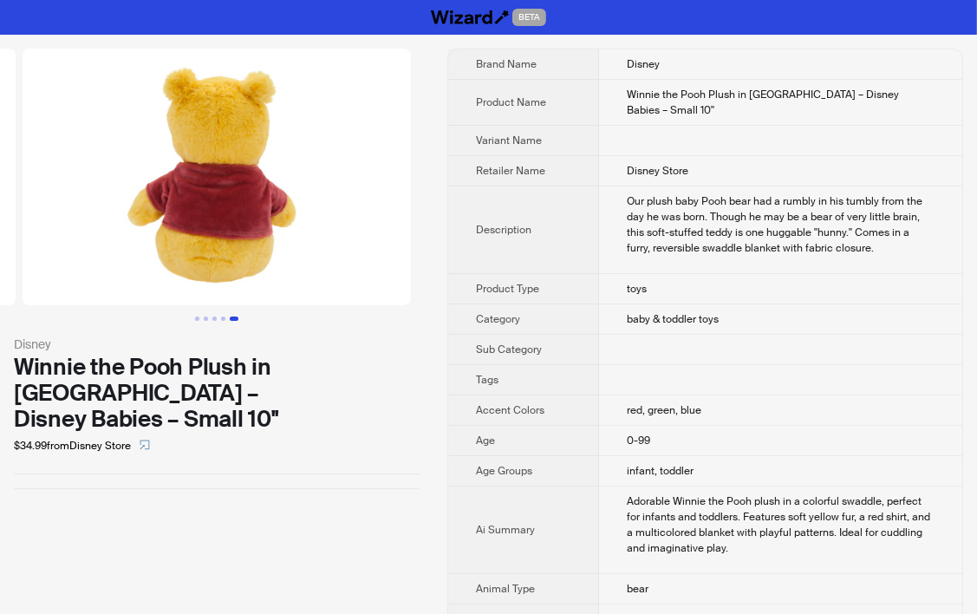
click at [664, 426] on td "0-99" at bounding box center [780, 441] width 363 height 30
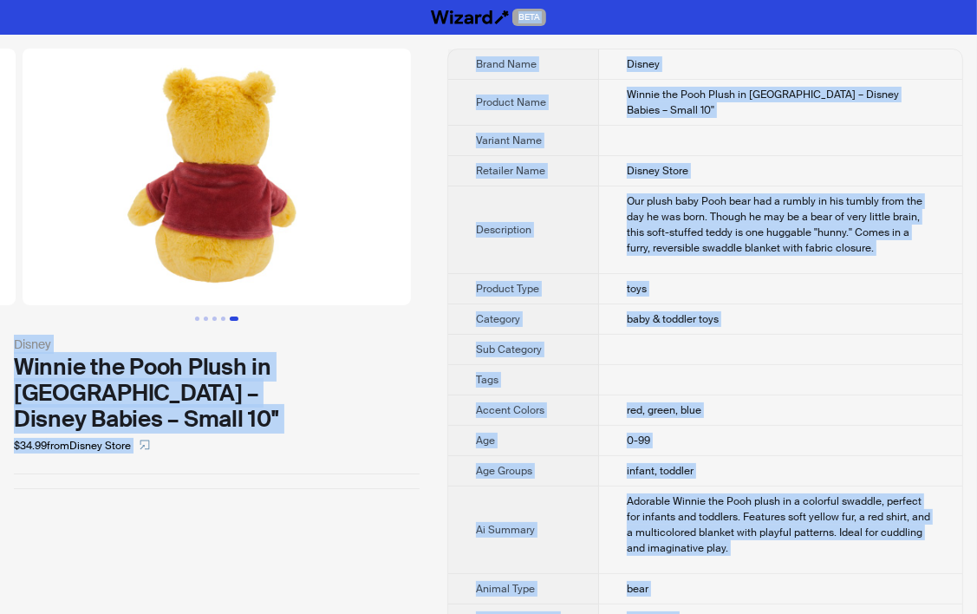
copy div "BETA Disney Winnie the Pooh Plush in Swaddle – Disney Babies – Small 10'' $34.9…"
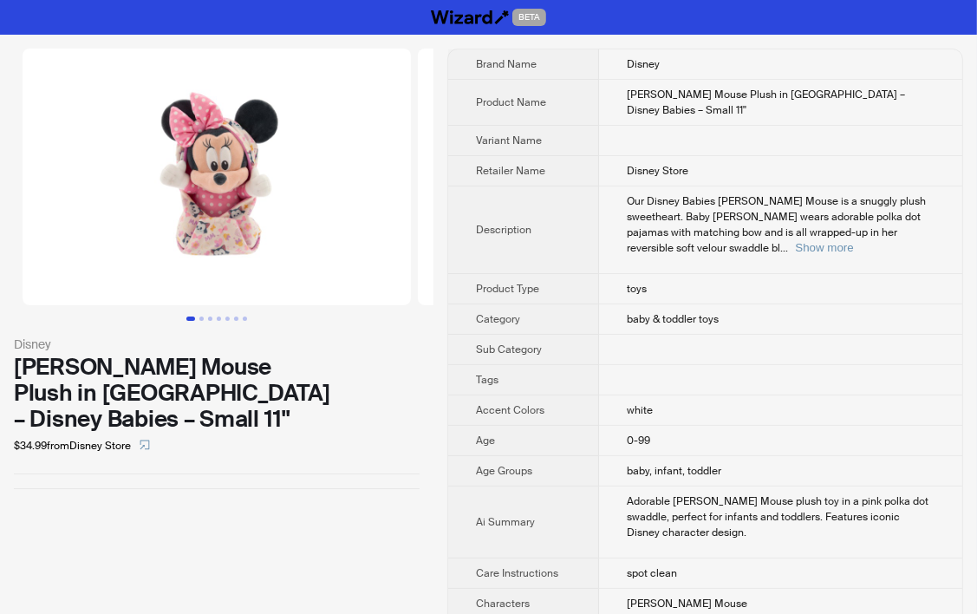
click at [627, 312] on span "baby & toddler toys" at bounding box center [673, 319] width 92 height 14
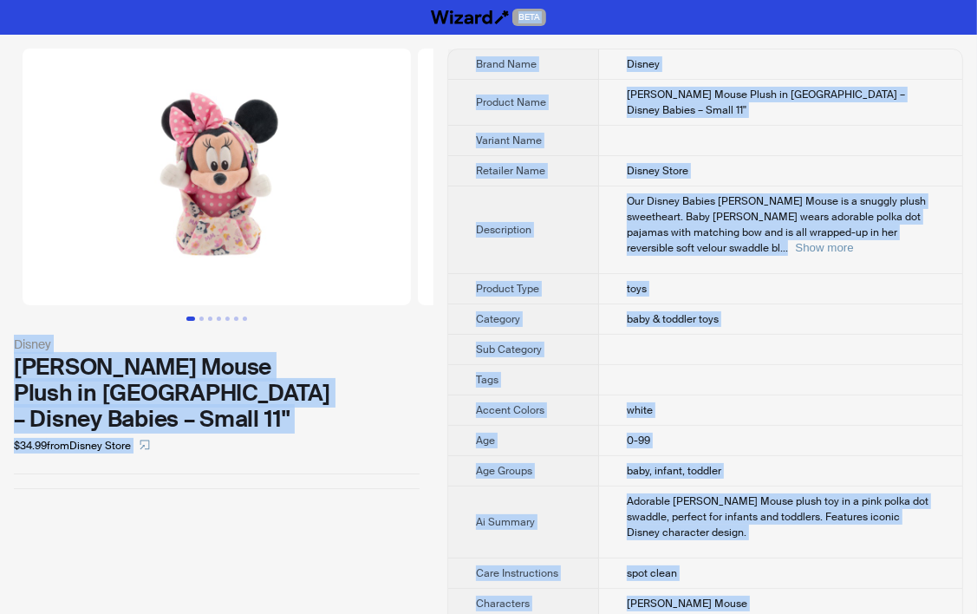
copy div "BETA Disney Minnie Mouse Plush in Swaddle – Disney Babies – Small 11'' $34.99 f…"
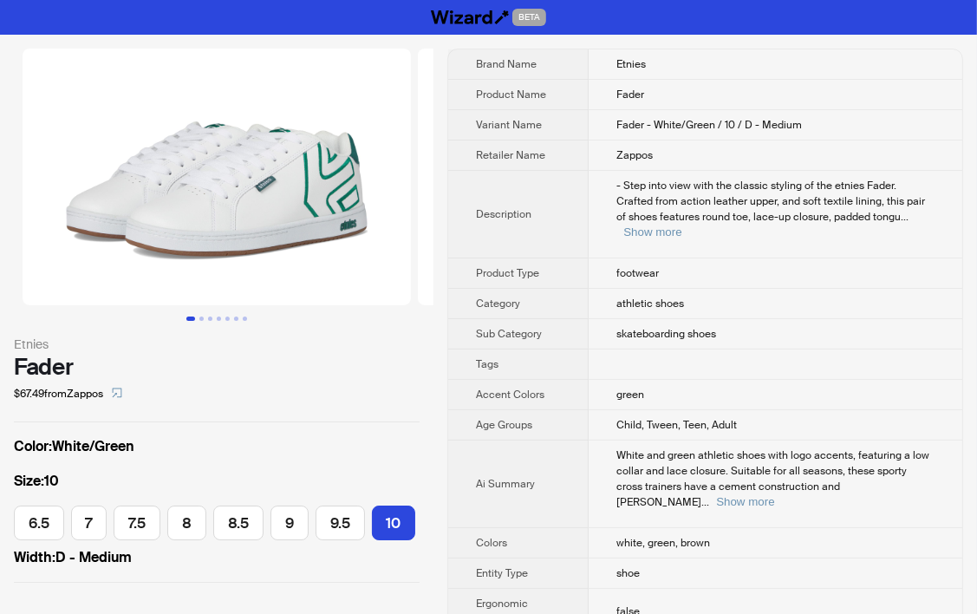
scroll to position [0, 160]
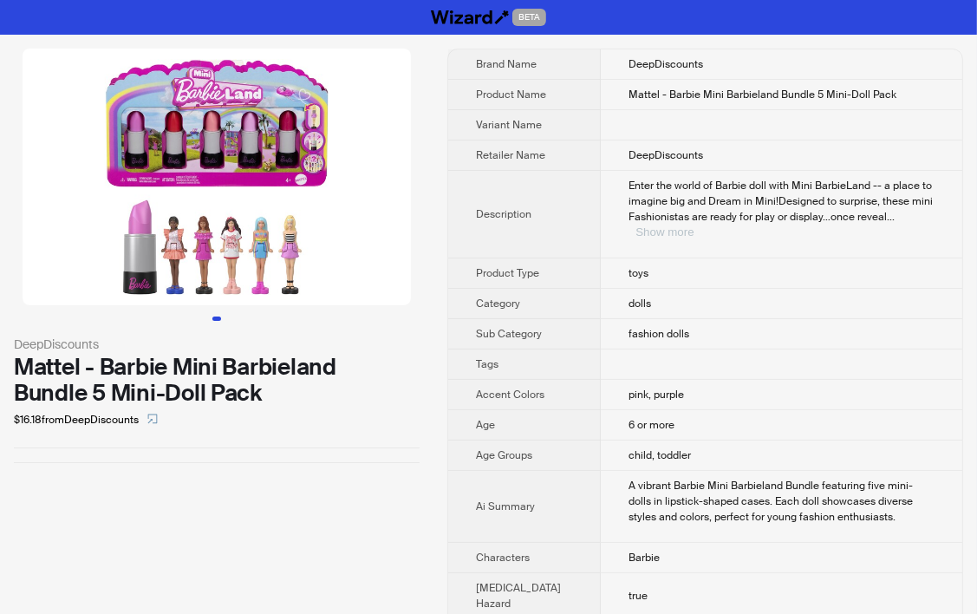
click at [694, 225] on button "Show more" at bounding box center [665, 231] width 58 height 13
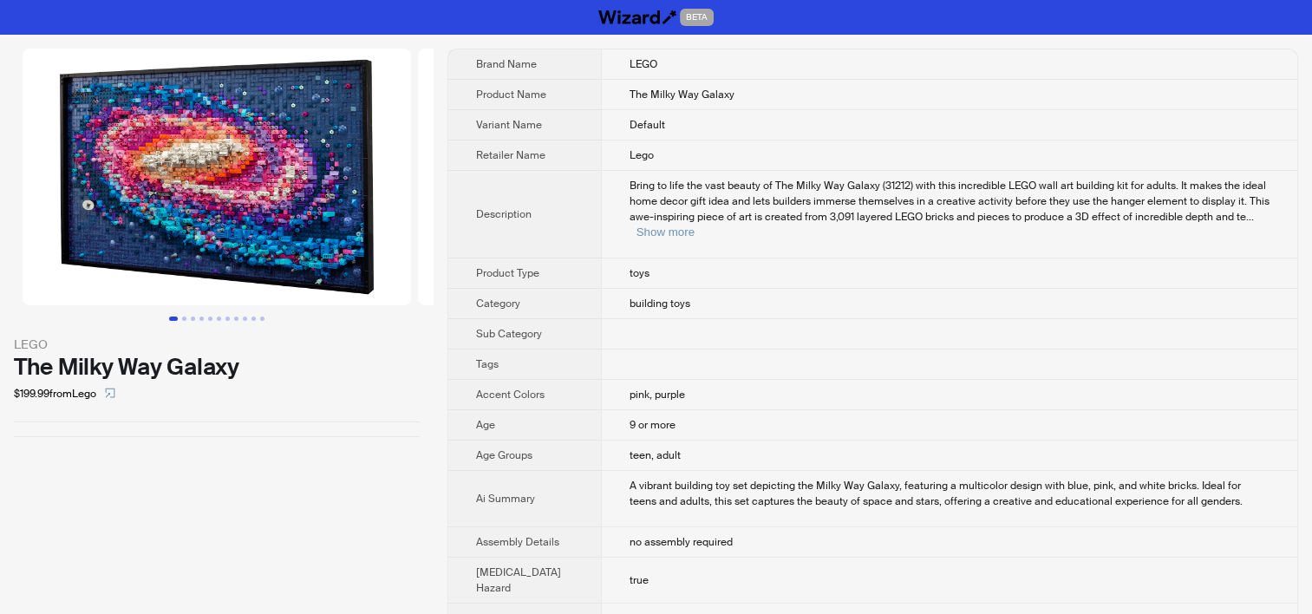
click at [675, 380] on td "pink, purple" at bounding box center [949, 395] width 696 height 30
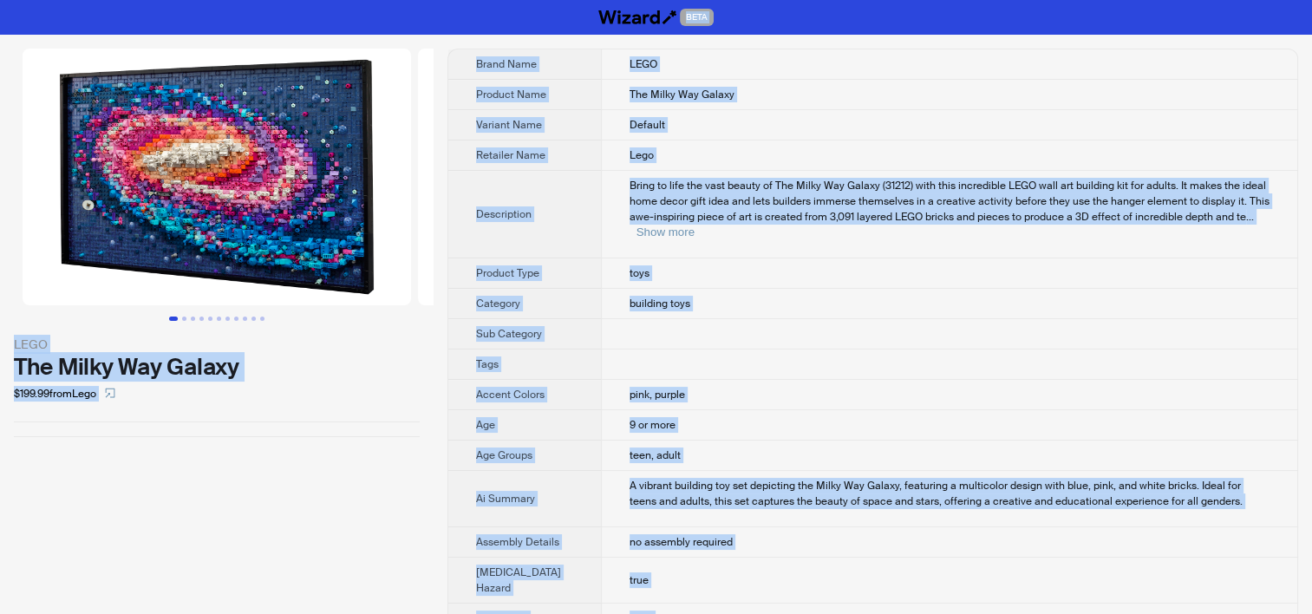
copy div "BETA LEGO The Milky Way Galaxy $199.99 from Lego Brand Name LEGO Product Name T…"
click at [642, 118] on td "Default" at bounding box center [949, 125] width 696 height 30
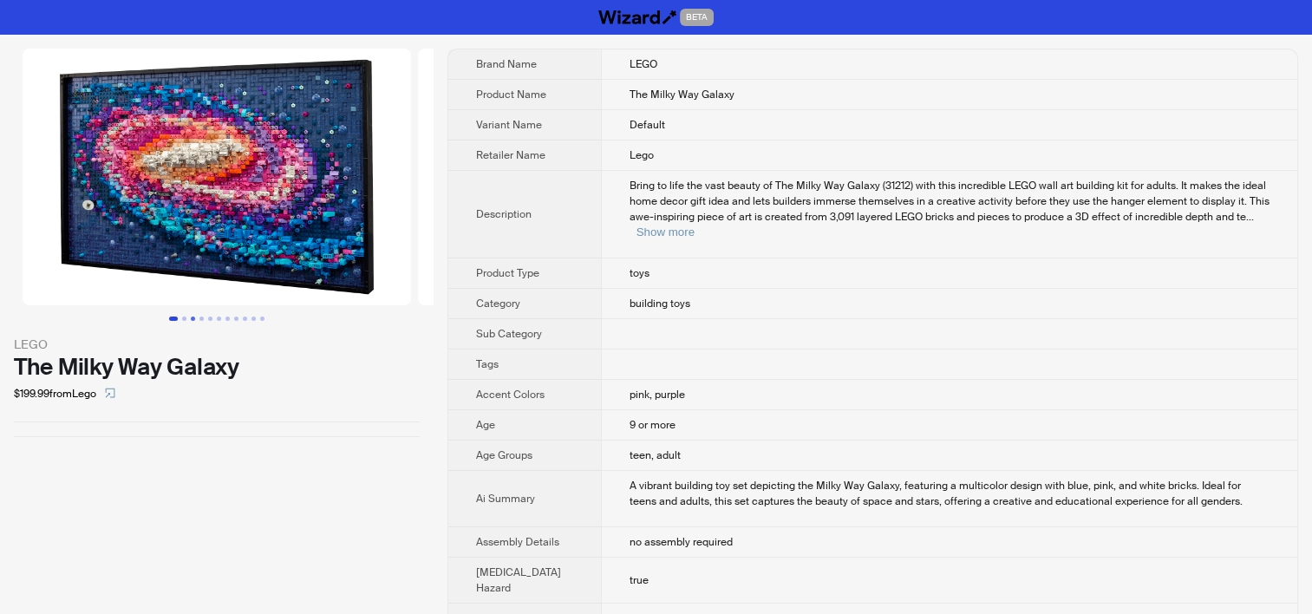
click at [191, 317] on button "Go to slide 3" at bounding box center [193, 319] width 4 height 4
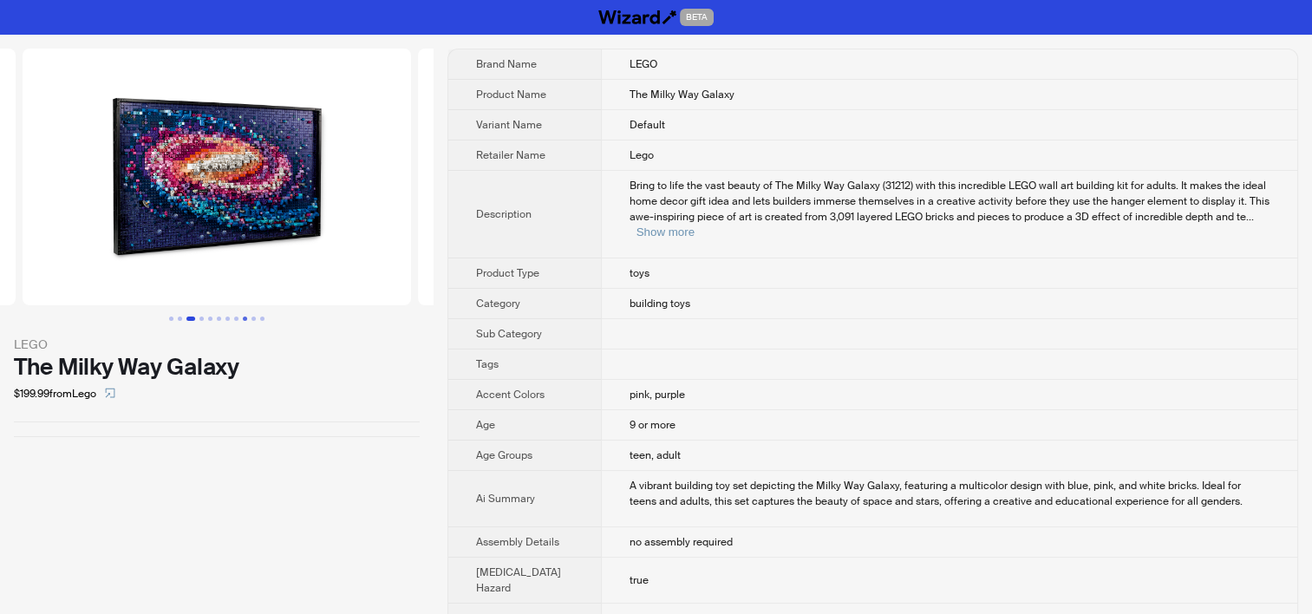
click at [243, 321] on button "Go to slide 9" at bounding box center [245, 319] width 4 height 4
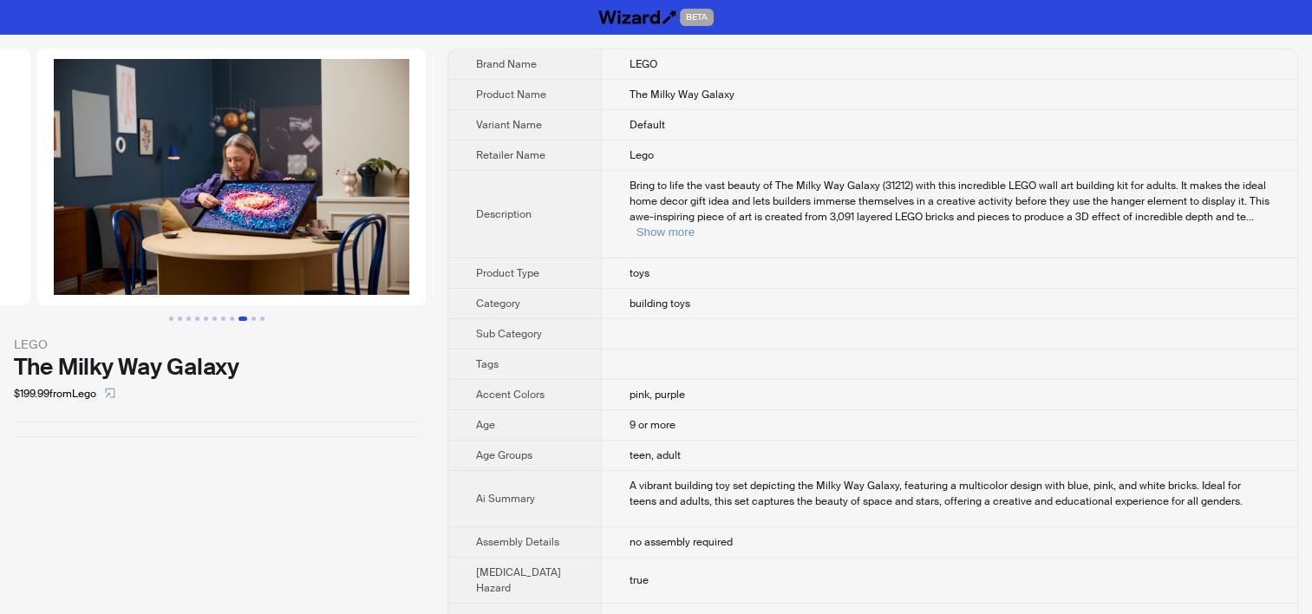
scroll to position [0, 3164]
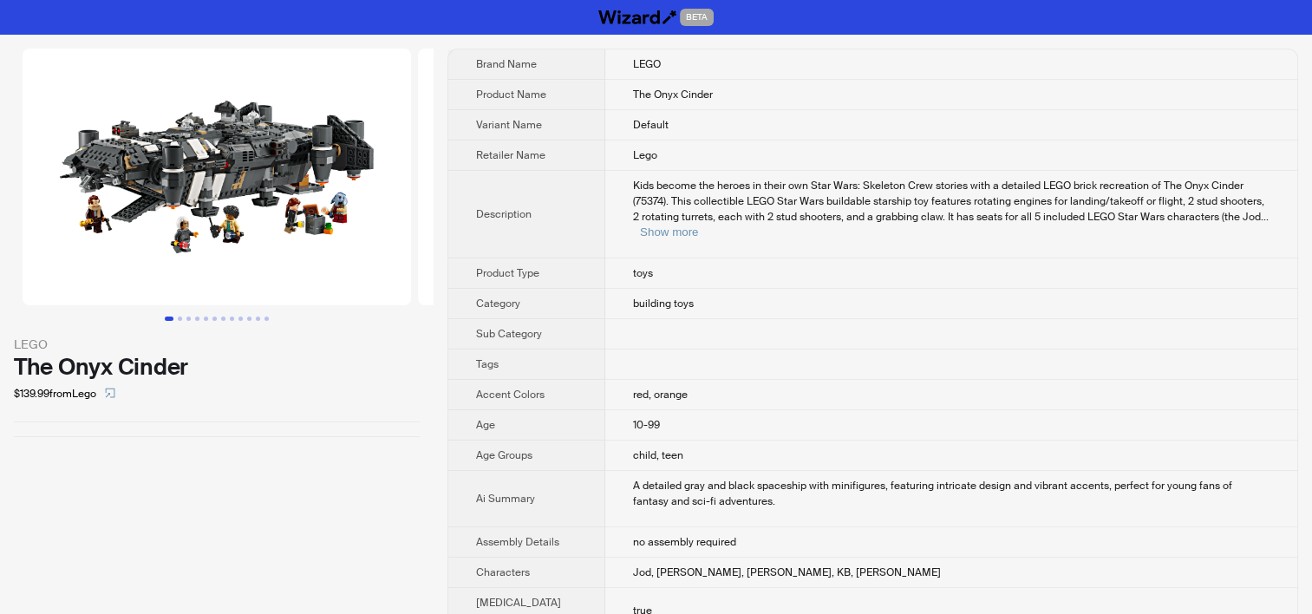
click at [540, 289] on th "Category" at bounding box center [526, 304] width 157 height 30
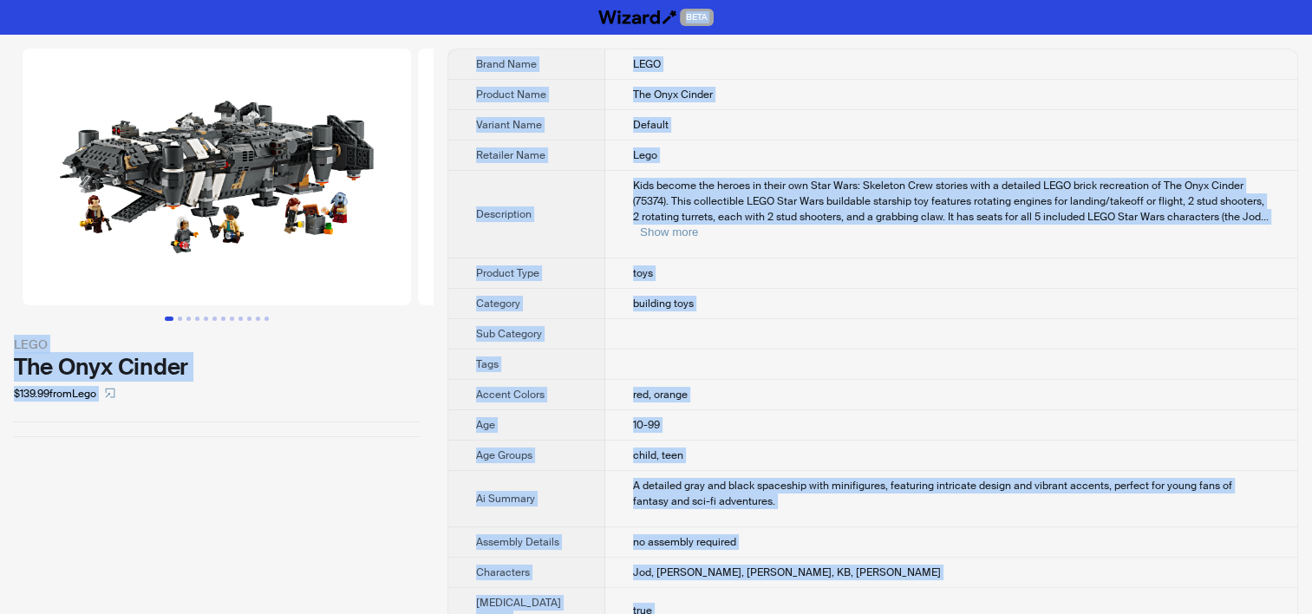
copy div "LORE IPSU Dol Sita Consec $056.70 adip Elit Seddo Eius TEMP Incidid Utla Etd Ma…"
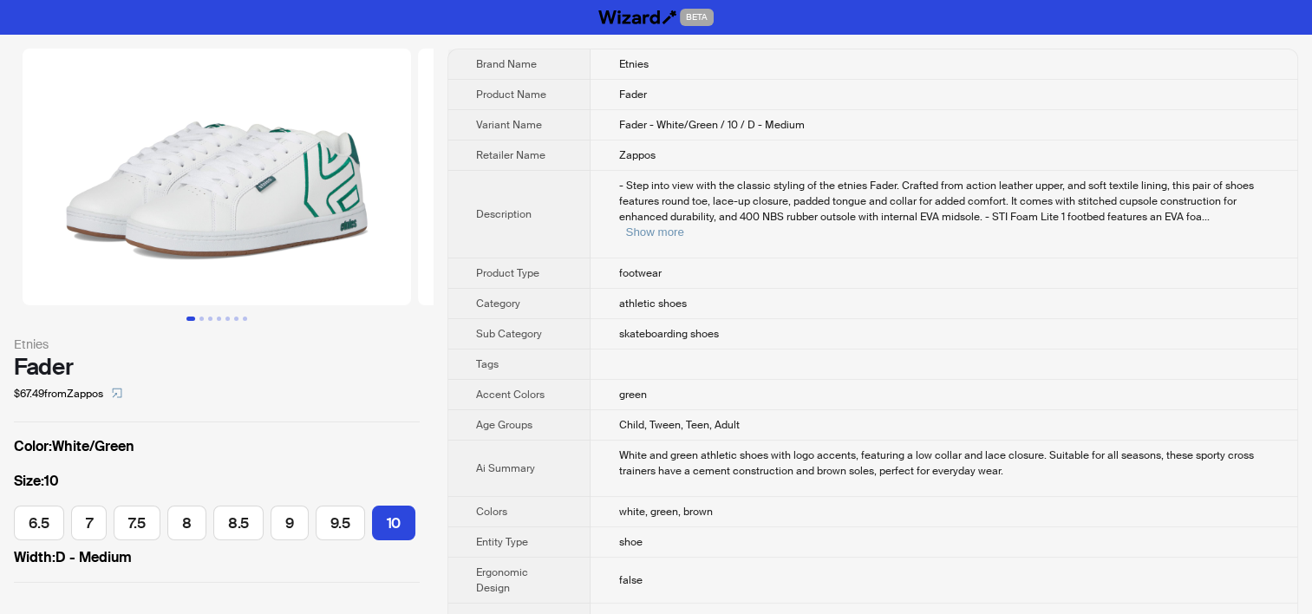
scroll to position [0, 160]
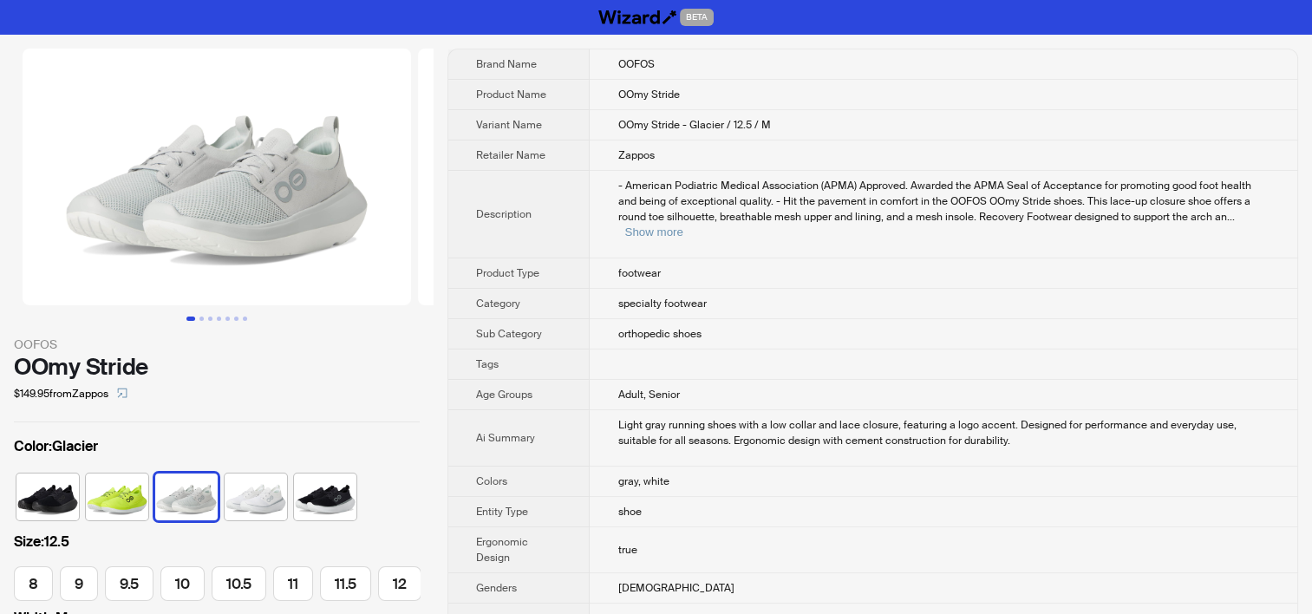
scroll to position [0, 111]
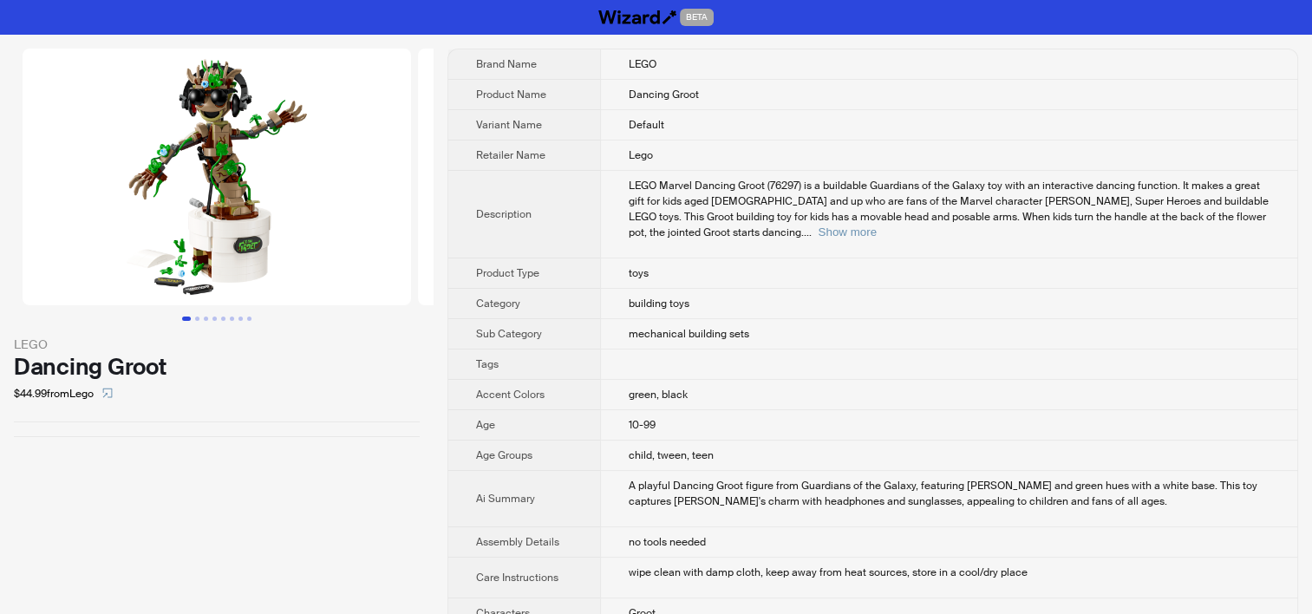
click at [567, 58] on th "Brand Name" at bounding box center [524, 64] width 152 height 30
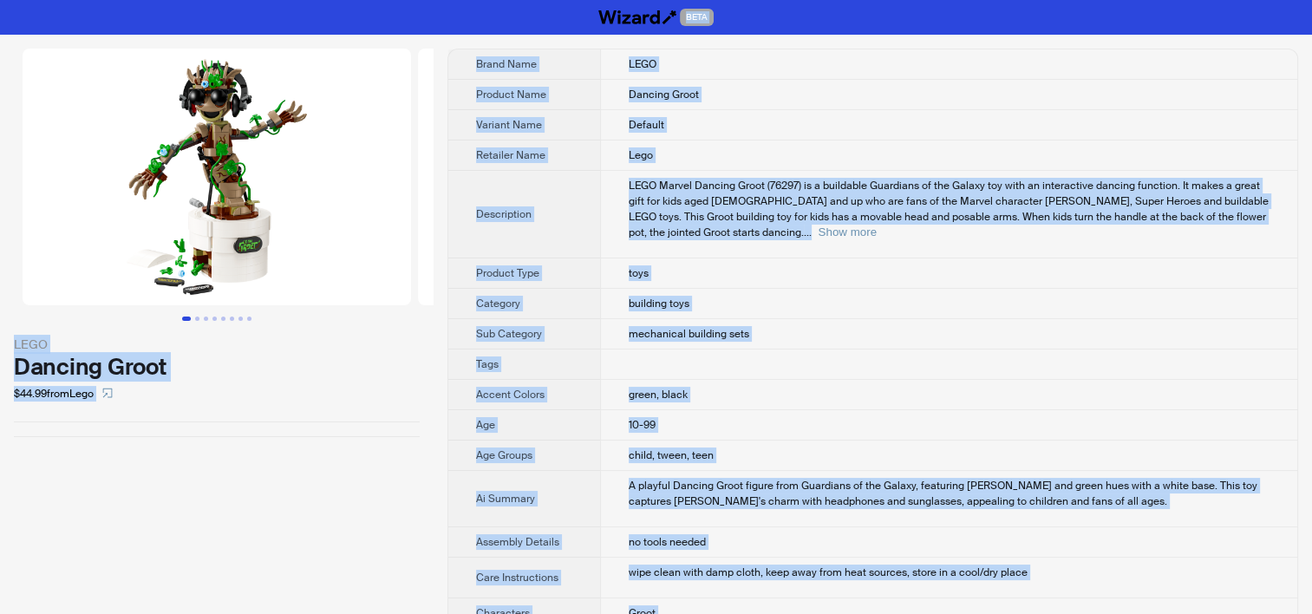
copy div "BETA LEGO Dancing Groot $44.99 from Lego Brand Name LEGO Product Name Dancing G…"
